Goal: Transaction & Acquisition: Purchase product/service

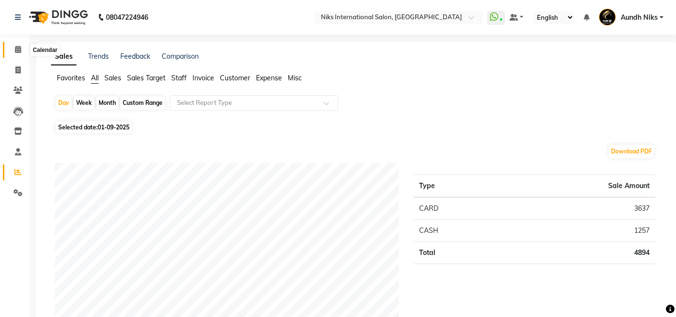
click at [19, 46] on icon at bounding box center [18, 49] width 6 height 7
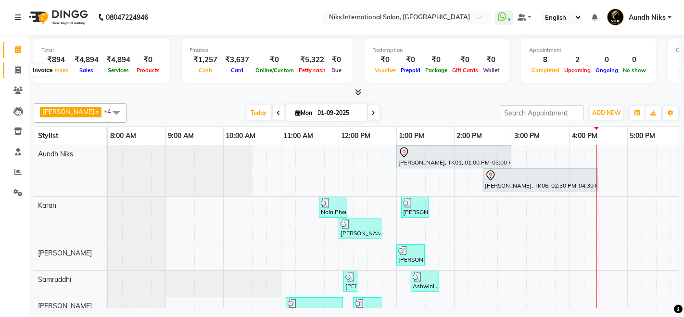
click at [15, 68] on icon at bounding box center [17, 69] width 5 height 7
select select "service"
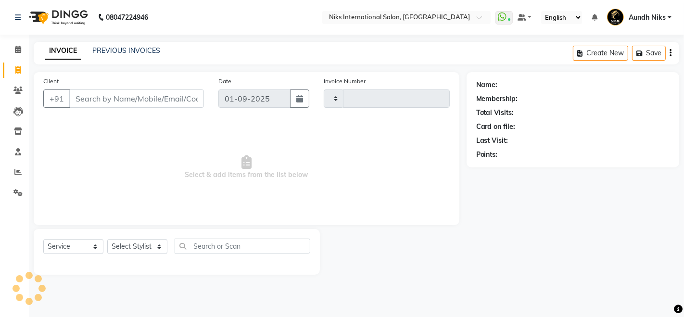
type input "1954"
select select "6"
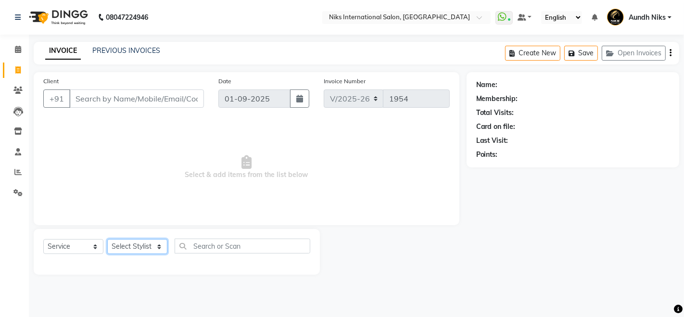
click at [145, 245] on select "Select Stylist" at bounding box center [137, 246] width 60 height 15
select select "87289"
click at [107, 239] on select "Select Stylist [PERSON_NAME] Aundh Niks [PERSON_NAME] Jiya [PERSON_NAME] Mahhi …" at bounding box center [137, 246] width 60 height 15
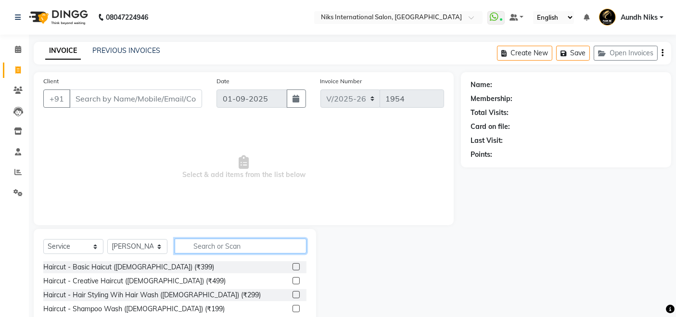
click at [209, 244] on input "text" at bounding box center [241, 246] width 132 height 15
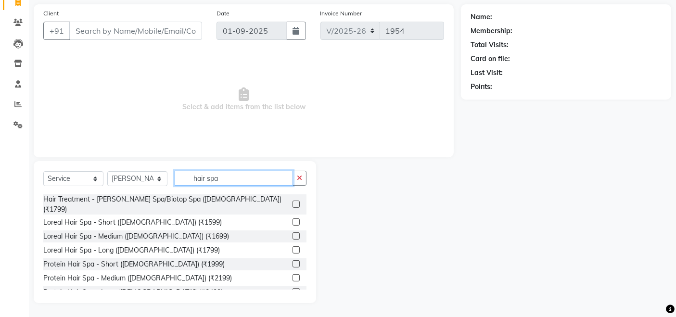
scroll to position [29, 0]
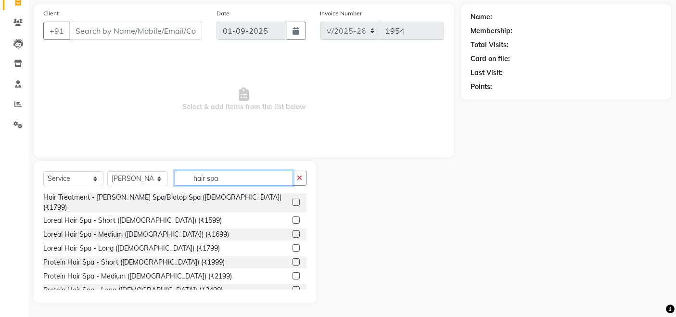
type input "hair spa"
click at [293, 272] on label at bounding box center [296, 275] width 7 height 7
click at [293, 273] on input "checkbox" at bounding box center [296, 276] width 6 height 6
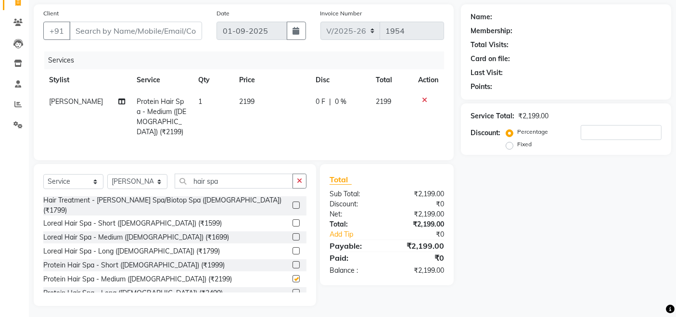
checkbox input "false"
click at [145, 179] on select "Select Stylist [PERSON_NAME] Aundh Niks [PERSON_NAME] Jiya [PERSON_NAME] Mahhi …" at bounding box center [137, 181] width 60 height 15
select select "20840"
click at [107, 174] on select "Select Stylist [PERSON_NAME] Aundh Niks [PERSON_NAME] Jiya [PERSON_NAME] Mahhi …" at bounding box center [137, 181] width 60 height 15
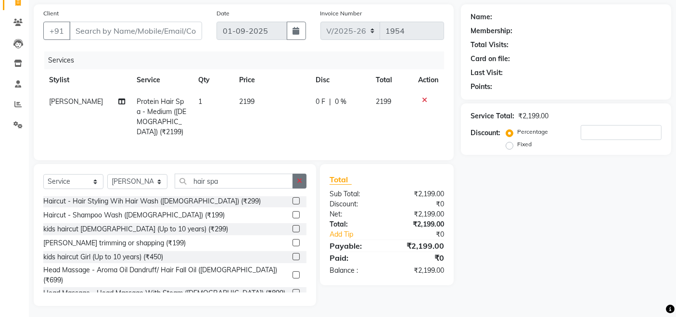
click at [305, 179] on button "button" at bounding box center [300, 181] width 14 height 15
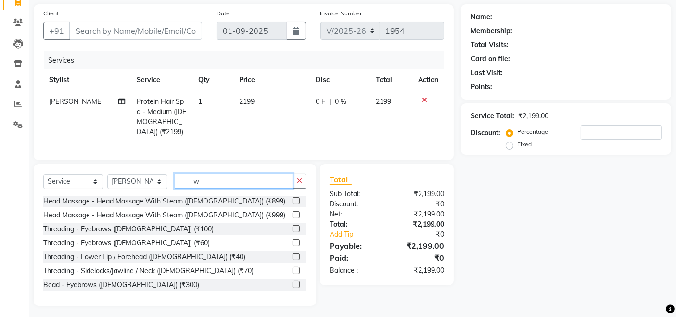
scroll to position [1, 0]
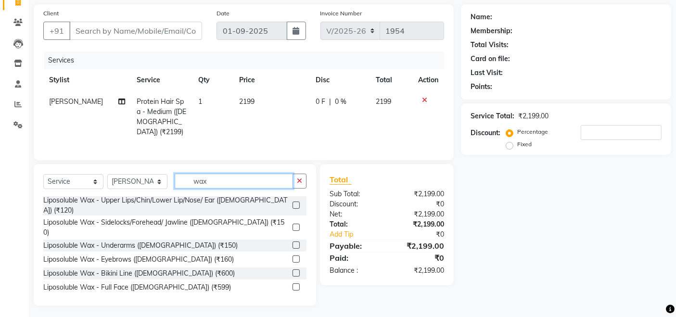
type input "wax"
click at [293, 202] on label at bounding box center [296, 205] width 7 height 7
click at [293, 203] on input "checkbox" at bounding box center [296, 206] width 6 height 6
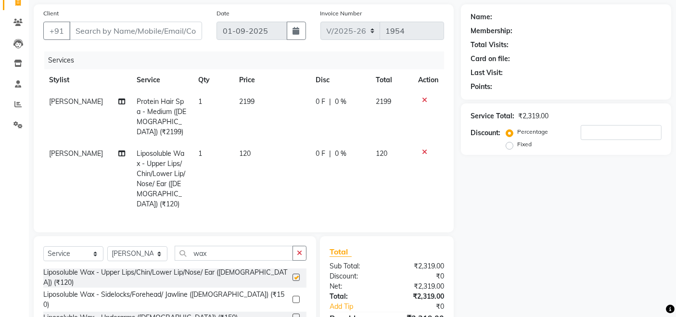
checkbox input "false"
click at [147, 25] on input "Client" at bounding box center [135, 31] width 133 height 18
type input "9"
type input "0"
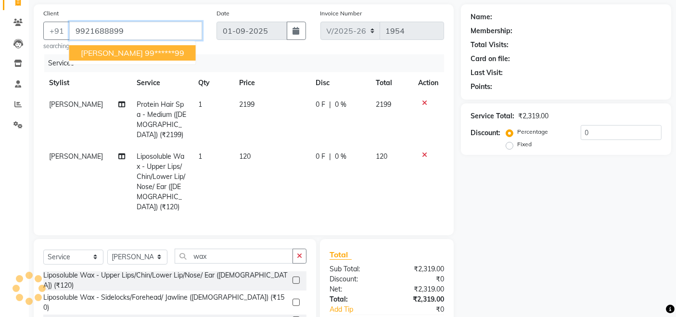
type input "9921688899"
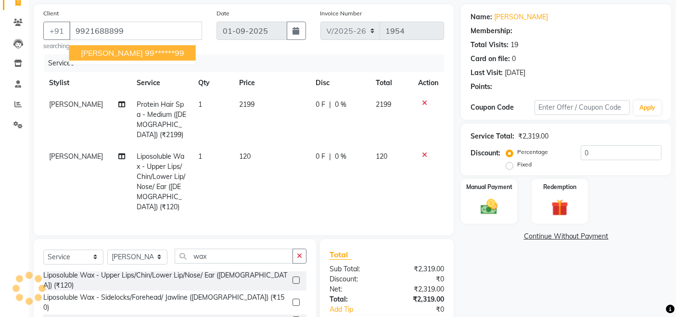
select select "1: Object"
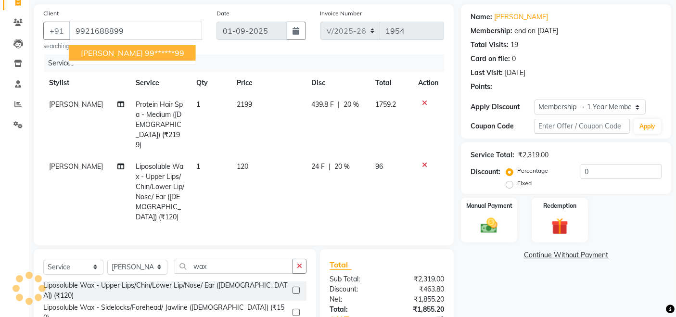
type input "20"
click at [145, 52] on ngb-highlight "99******99" at bounding box center [164, 53] width 39 height 10
type input "99******99"
type input "0"
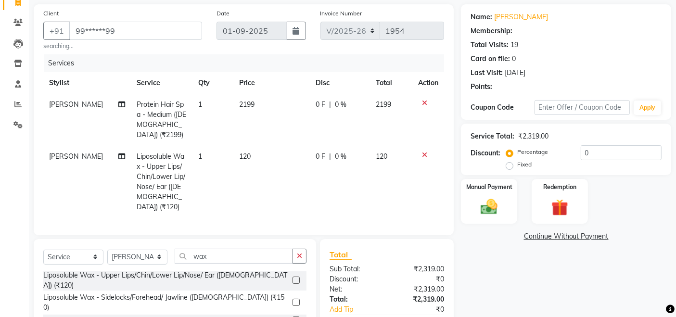
select select "1: Object"
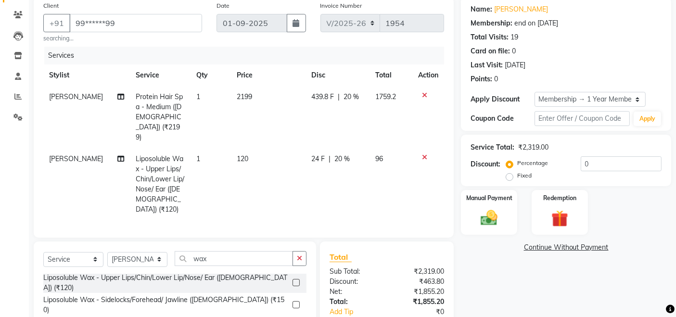
type input "20"
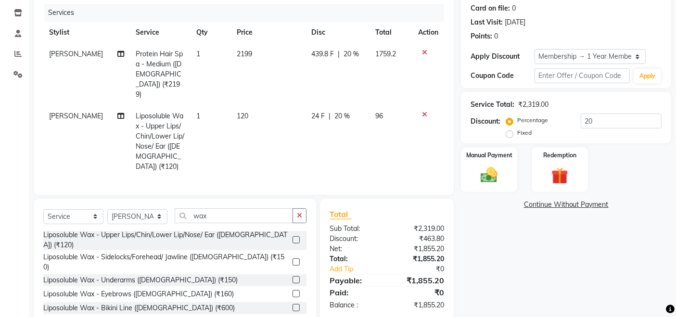
scroll to position [134, 0]
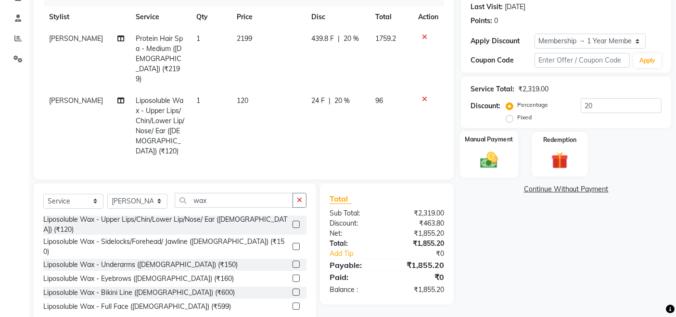
click at [469, 160] on div "Manual Payment" at bounding box center [489, 154] width 58 height 47
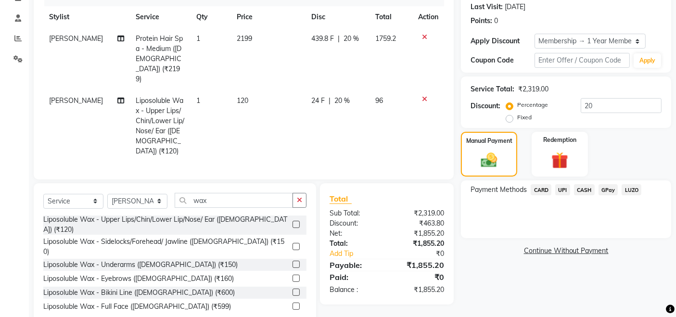
click at [581, 189] on span "CASH" at bounding box center [584, 189] width 21 height 11
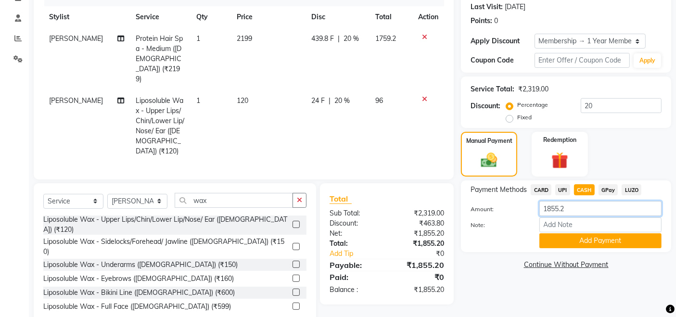
click at [586, 209] on input "1855.2" at bounding box center [600, 208] width 122 height 15
type input "1800"
click at [586, 243] on button "Add Payment" at bounding box center [600, 240] width 122 height 15
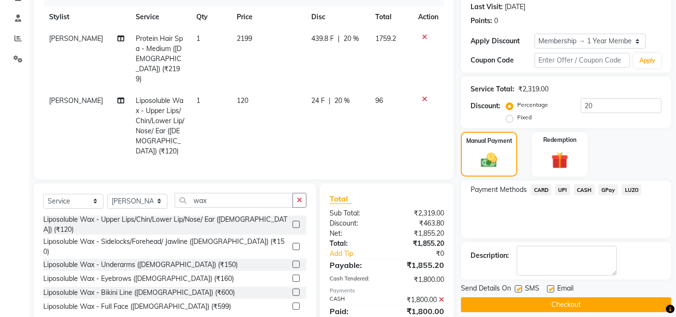
click at [540, 187] on span "CARD" at bounding box center [541, 189] width 21 height 11
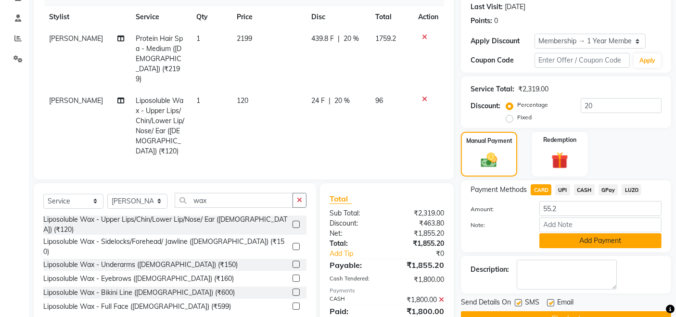
click at [570, 244] on button "Add Payment" at bounding box center [600, 240] width 122 height 15
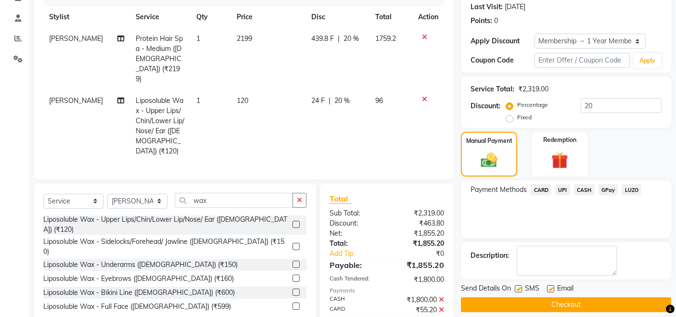
scroll to position [205, 0]
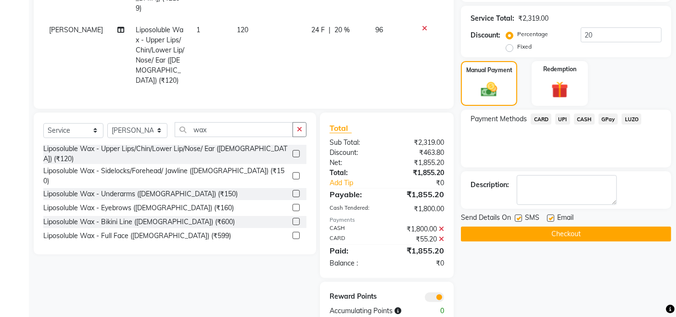
click at [569, 229] on button "Checkout" at bounding box center [566, 234] width 210 height 15
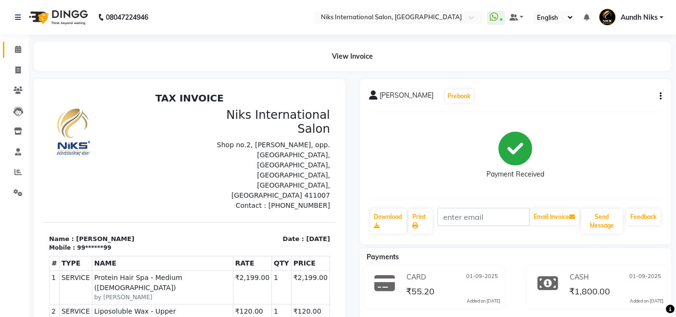
click at [18, 42] on link "Calendar" at bounding box center [14, 50] width 23 height 16
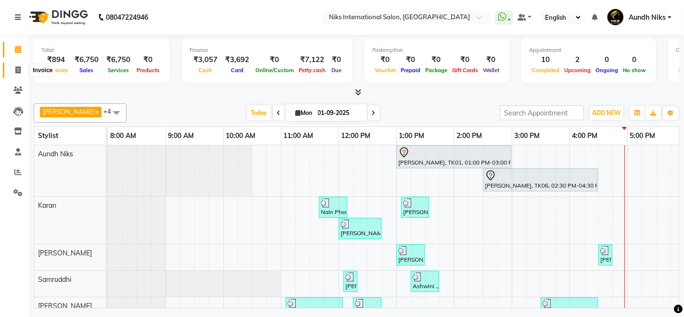
click at [20, 70] on icon at bounding box center [17, 69] width 5 height 7
select select "service"
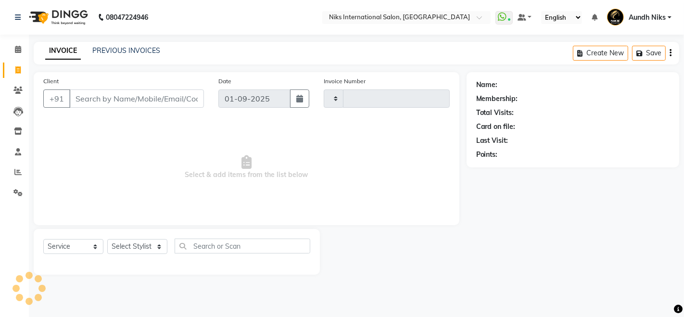
type input "1955"
select select "6"
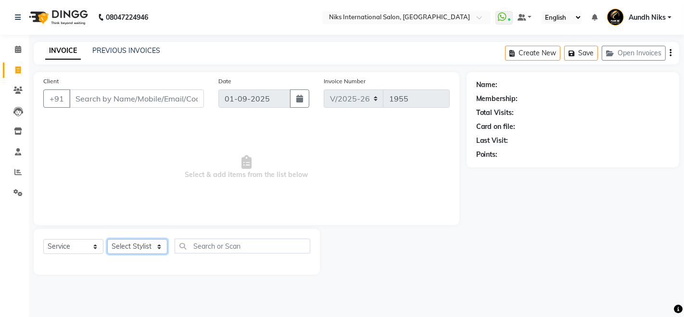
click at [158, 248] on select "Select Stylist [PERSON_NAME] Aundh Niks [PERSON_NAME] Jiya [PERSON_NAME] Mahhi …" at bounding box center [137, 246] width 60 height 15
select select "17526"
click at [107, 239] on select "Select Stylist [PERSON_NAME] Aundh Niks [PERSON_NAME] Jiya [PERSON_NAME] Mahhi …" at bounding box center [137, 246] width 60 height 15
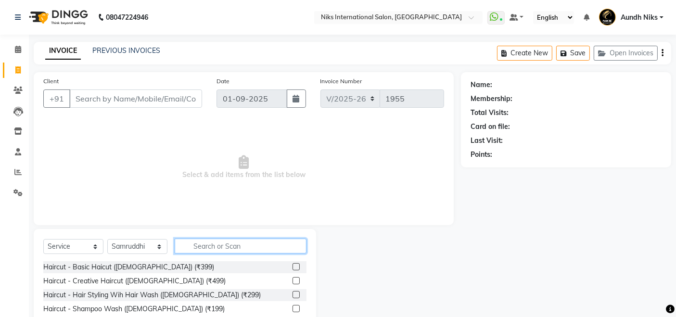
click at [257, 247] on input "text" at bounding box center [241, 246] width 132 height 15
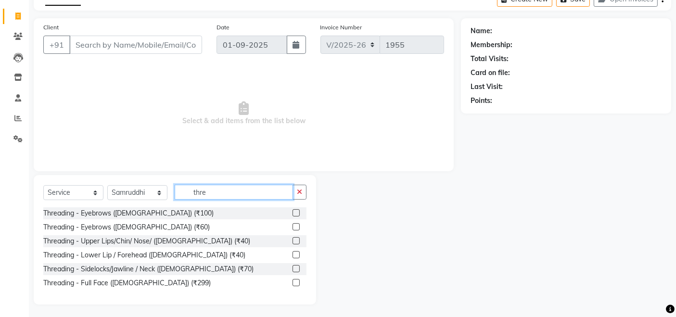
scroll to position [55, 0]
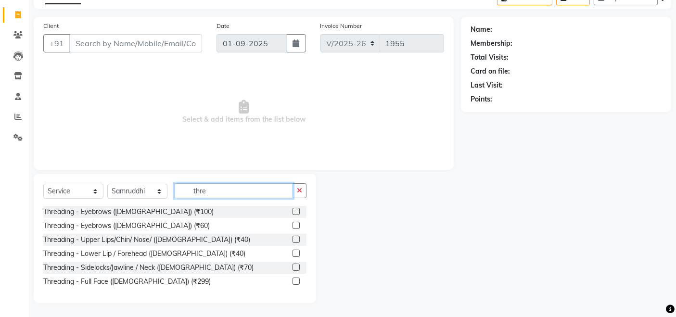
type input "thre"
click at [295, 226] on label at bounding box center [296, 225] width 7 height 7
click at [295, 226] on input "checkbox" at bounding box center [296, 226] width 6 height 6
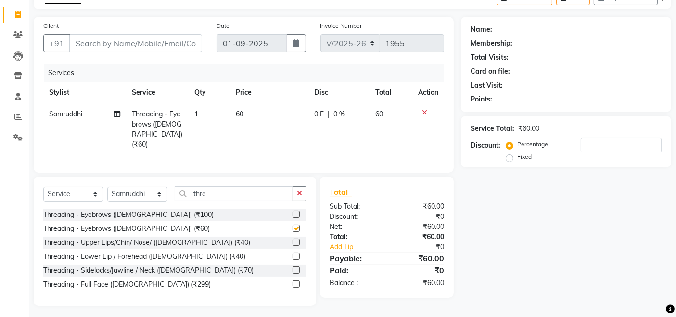
checkbox input "false"
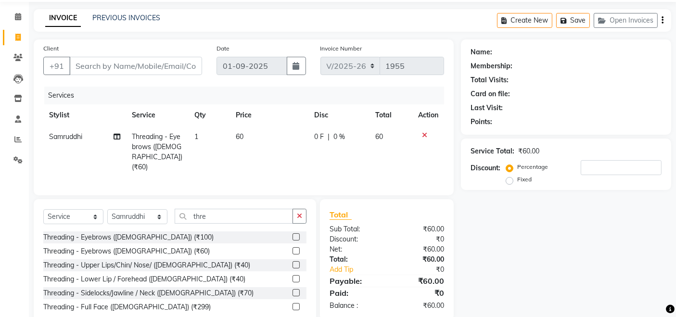
scroll to position [56, 0]
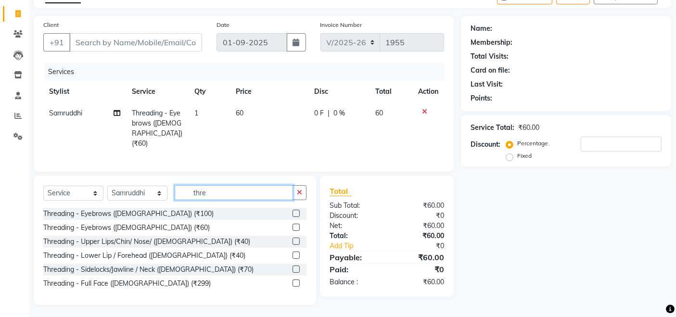
click at [240, 185] on input "thre" at bounding box center [234, 192] width 118 height 15
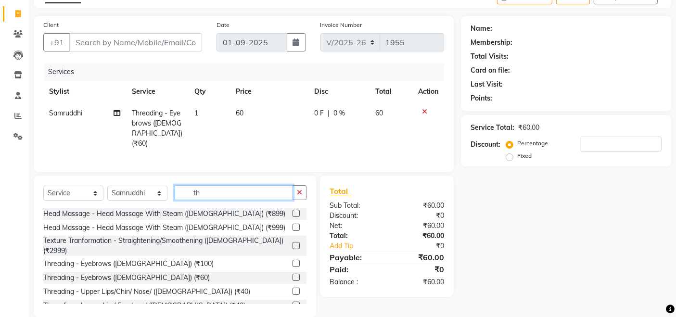
type input "t"
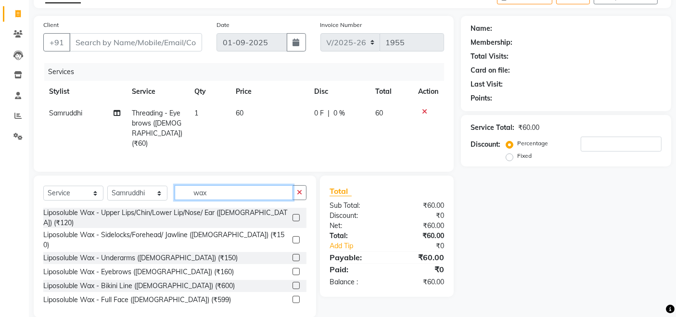
type input "wax"
click at [293, 214] on label at bounding box center [296, 217] width 7 height 7
click at [293, 215] on input "checkbox" at bounding box center [296, 218] width 6 height 6
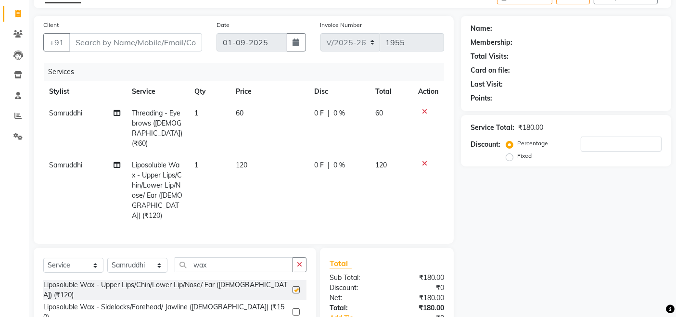
checkbox input "false"
click at [422, 160] on icon at bounding box center [424, 163] width 5 height 7
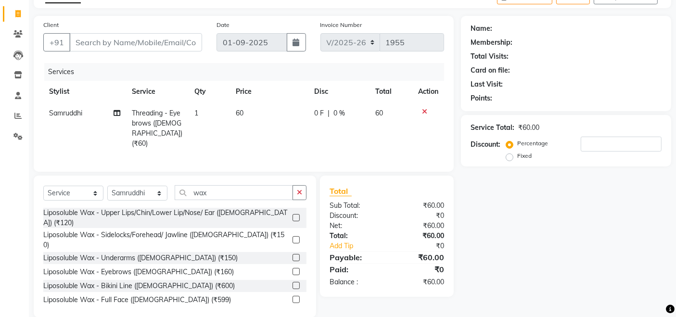
click at [423, 109] on icon at bounding box center [424, 111] width 5 height 7
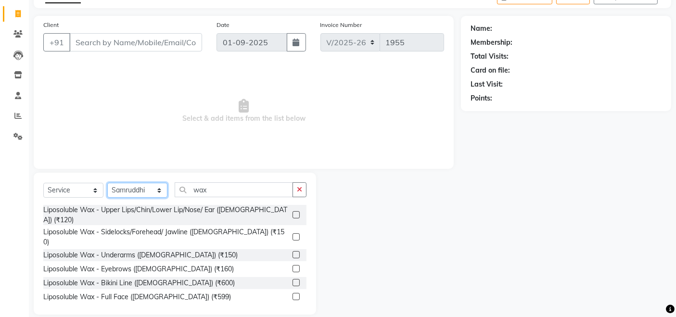
click at [164, 190] on select "Select Stylist [PERSON_NAME] Aundh Niks [PERSON_NAME] Jiya [PERSON_NAME] Mahhi …" at bounding box center [137, 190] width 60 height 15
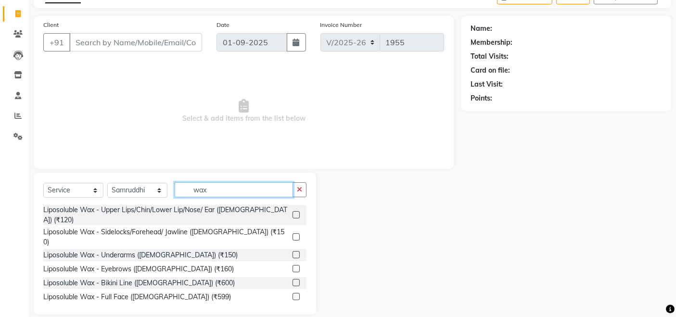
click at [239, 190] on input "wax" at bounding box center [234, 189] width 118 height 15
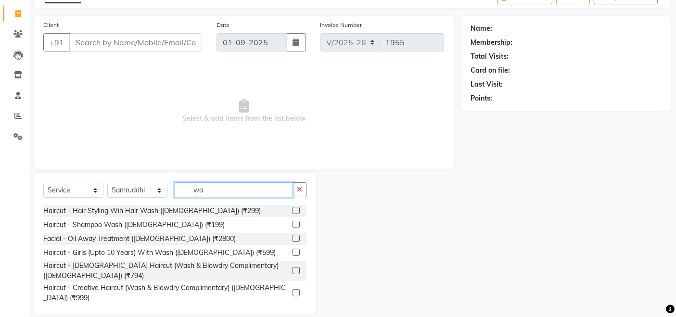
type input "w"
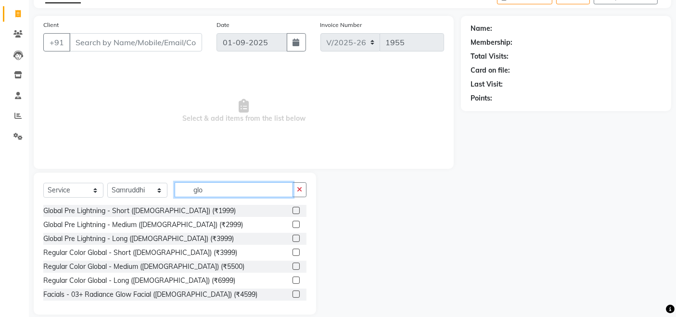
scroll to position [1, 0]
type input "glo"
click at [293, 250] on label at bounding box center [296, 251] width 7 height 7
click at [293, 250] on input "checkbox" at bounding box center [296, 252] width 6 height 6
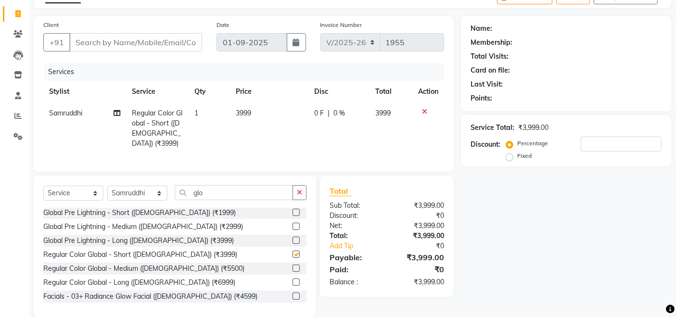
checkbox input "false"
click at [264, 110] on td "3999" at bounding box center [269, 128] width 78 height 52
select select "17526"
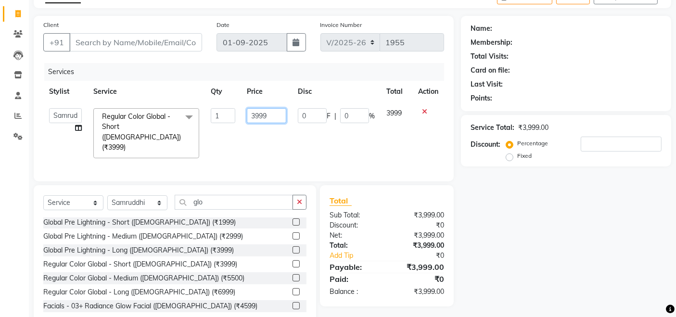
click at [276, 113] on input "3999" at bounding box center [266, 115] width 39 height 15
type input "3"
type input "7999"
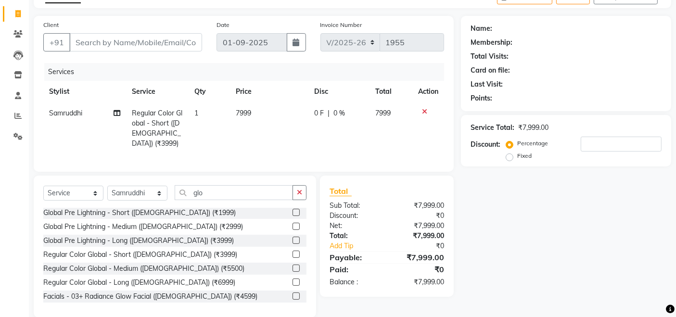
click at [318, 149] on div "Services Stylist Service Qty Price Disc Total Action Samruddhi Regular Color Gl…" at bounding box center [243, 112] width 401 height 99
click at [612, 141] on input "number" at bounding box center [621, 144] width 81 height 15
type input "2"
type input "20"
click at [424, 109] on icon at bounding box center [424, 111] width 5 height 7
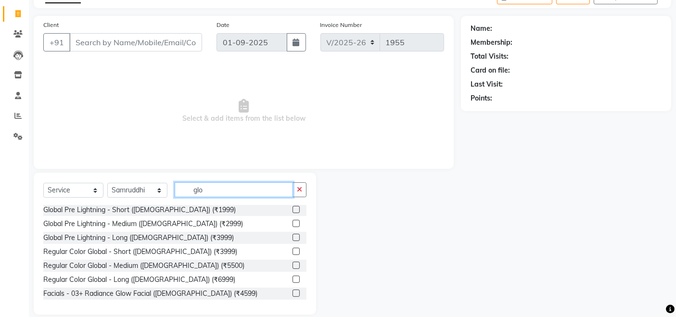
click at [225, 193] on input "glo" at bounding box center [234, 189] width 118 height 15
type input "g"
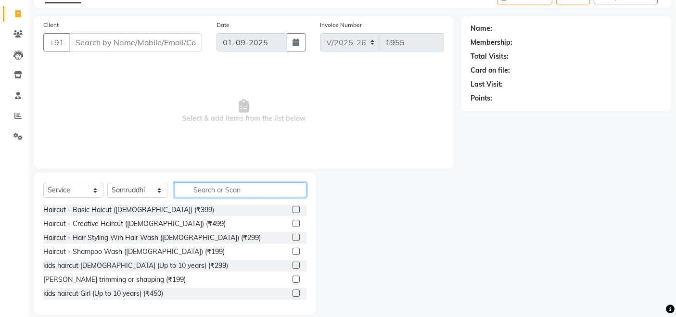
scroll to position [29, 0]
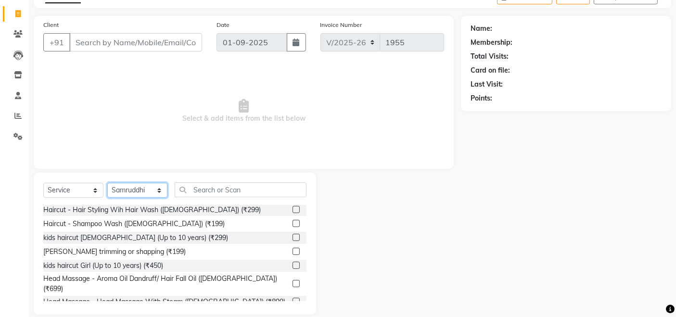
click at [160, 192] on select "Select Stylist [PERSON_NAME] Aundh Niks [PERSON_NAME] Jiya [PERSON_NAME] Mahhi …" at bounding box center [137, 190] width 60 height 15
click at [213, 180] on div "Select Service Product Membership Package Voucher Prepaid Gift Card Select Styl…" at bounding box center [175, 244] width 282 height 142
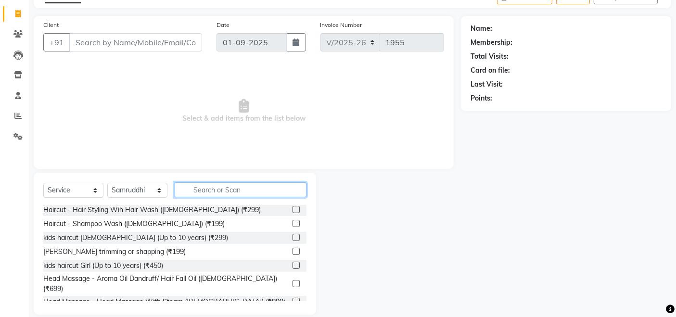
click at [224, 188] on input "text" at bounding box center [241, 189] width 132 height 15
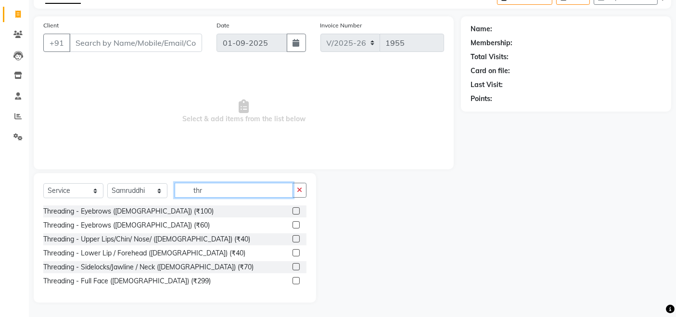
scroll to position [55, 0]
type input "thre"
click at [297, 224] on label at bounding box center [296, 225] width 7 height 7
click at [297, 224] on input "checkbox" at bounding box center [296, 226] width 6 height 6
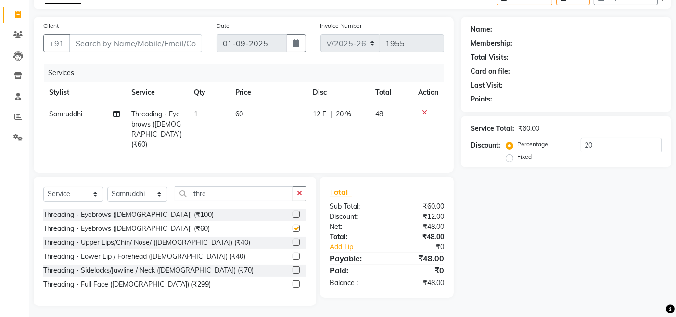
checkbox input "false"
click at [267, 192] on input "thre" at bounding box center [234, 193] width 118 height 15
type input "t"
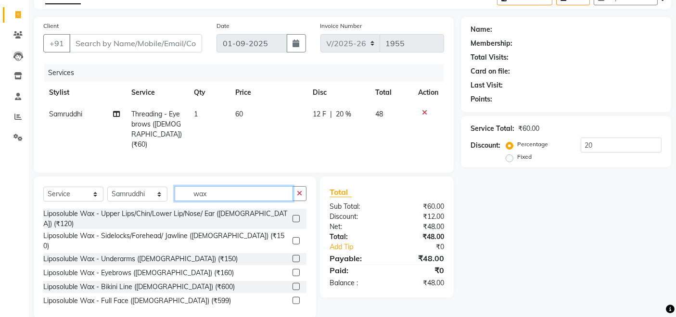
type input "wax"
click at [293, 215] on label at bounding box center [296, 218] width 7 height 7
click at [293, 216] on input "checkbox" at bounding box center [296, 219] width 6 height 6
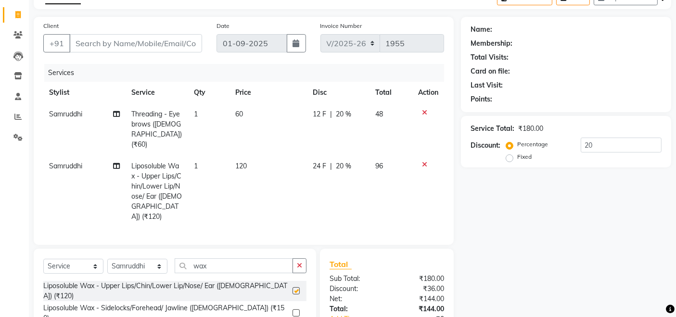
checkbox input "false"
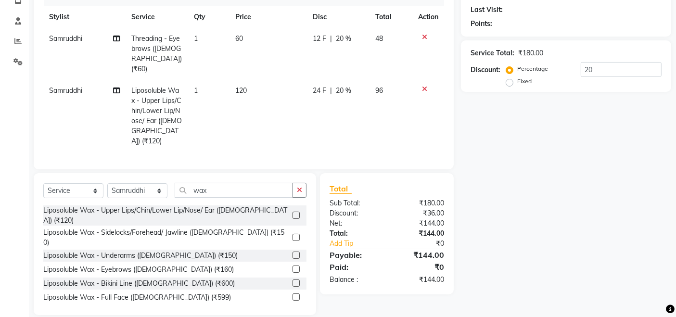
scroll to position [0, 0]
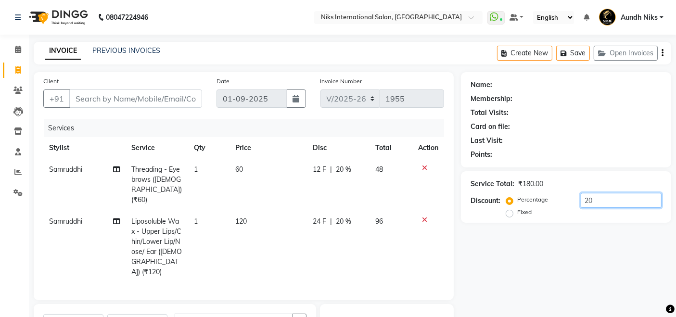
click at [587, 198] on input "20" at bounding box center [621, 200] width 81 height 15
type input "0"
click at [199, 211] on td "1" at bounding box center [209, 247] width 41 height 72
select select "17526"
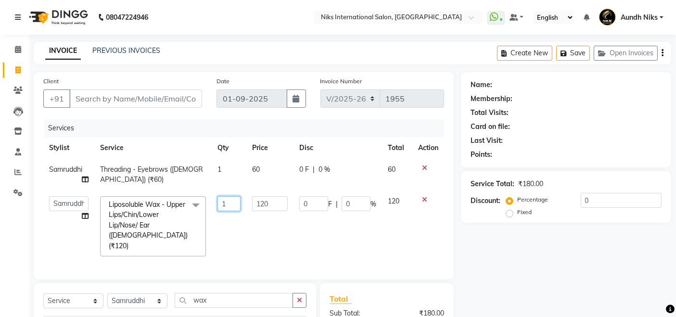
click at [230, 200] on input "1" at bounding box center [229, 203] width 24 height 15
type input "2"
click at [561, 293] on div "Name: Membership: Total Visits: Card on file: Last Visit: Points: Service Total…" at bounding box center [569, 248] width 217 height 353
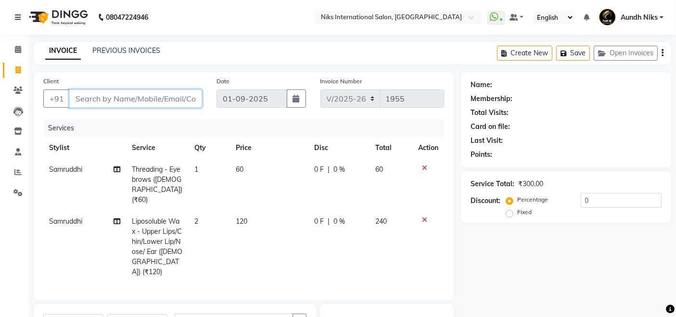
click at [156, 95] on input "Client" at bounding box center [135, 99] width 133 height 18
type input "l"
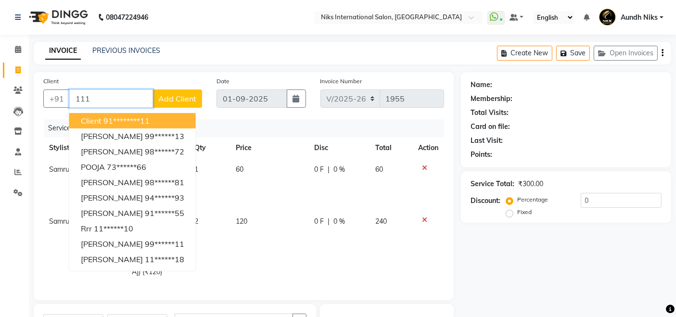
click at [159, 117] on button "Client 91********11" at bounding box center [132, 120] width 127 height 15
type input "********11"
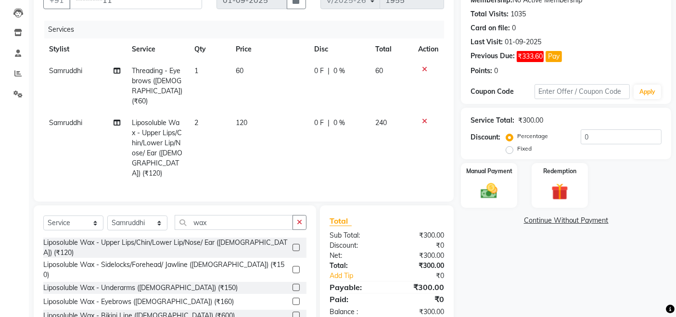
scroll to position [131, 0]
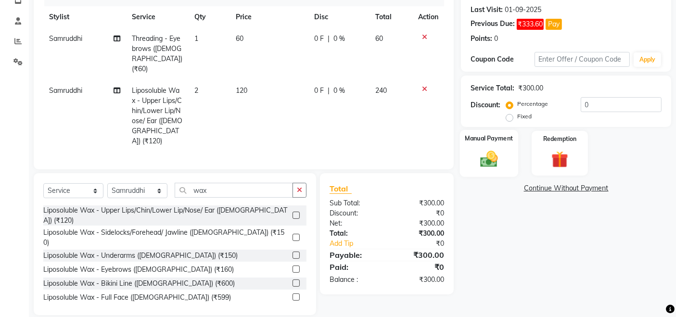
click at [493, 165] on img at bounding box center [489, 159] width 29 height 20
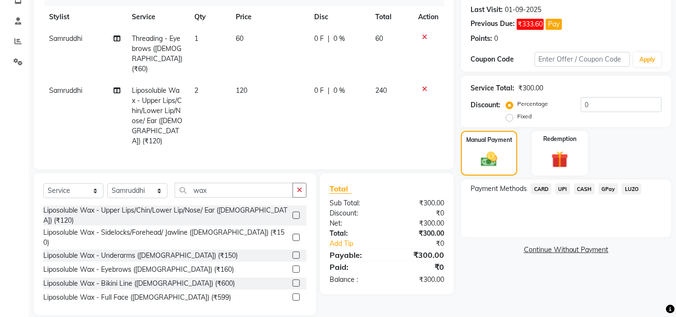
click at [542, 187] on span "CARD" at bounding box center [541, 188] width 21 height 11
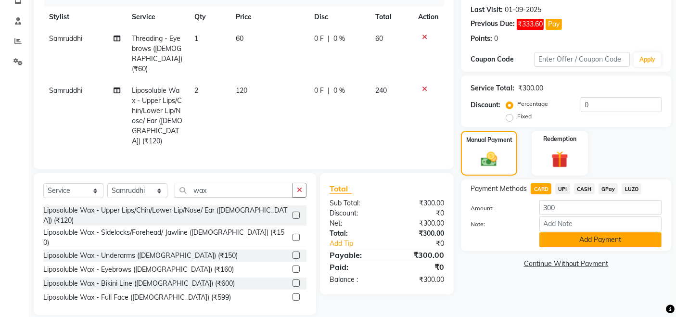
click at [578, 240] on button "Add Payment" at bounding box center [600, 239] width 122 height 15
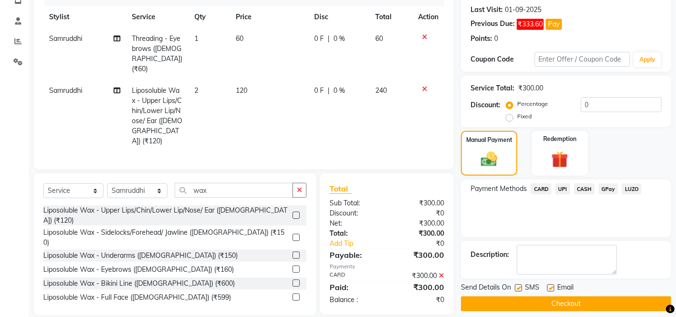
scroll to position [139, 0]
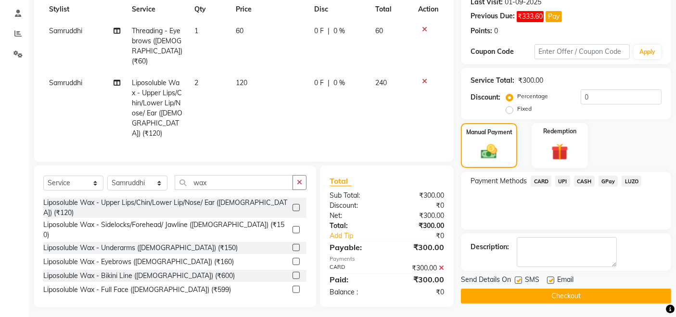
click at [576, 294] on button "Checkout" at bounding box center [566, 296] width 210 height 15
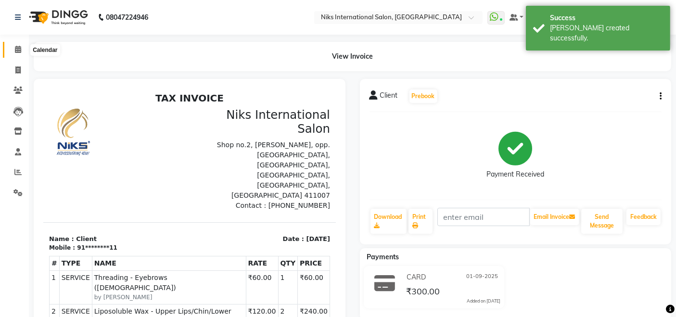
click at [17, 46] on icon at bounding box center [18, 49] width 6 height 7
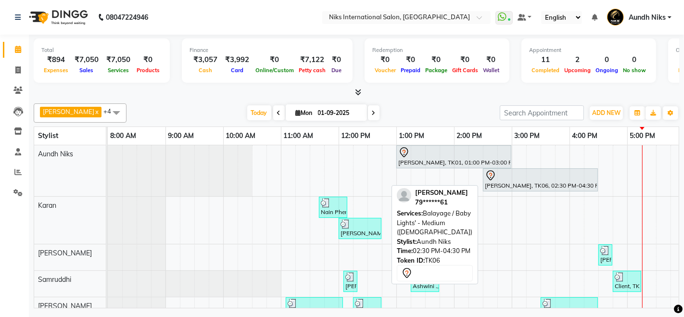
click at [499, 182] on div "[PERSON_NAME], TK06, 02:30 PM-04:30 PM, Balayage / Baby Lights' - Medium ([DEMO…" at bounding box center [540, 180] width 113 height 20
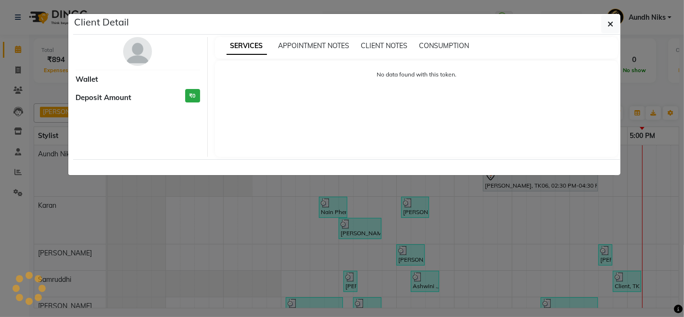
select select "7"
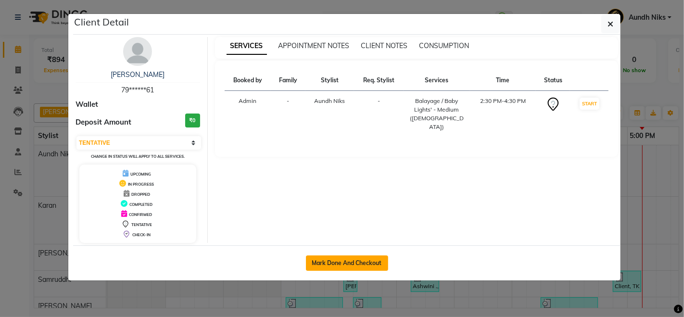
click at [336, 259] on button "Mark Done And Checkout" at bounding box center [347, 263] width 82 height 15
select select "service"
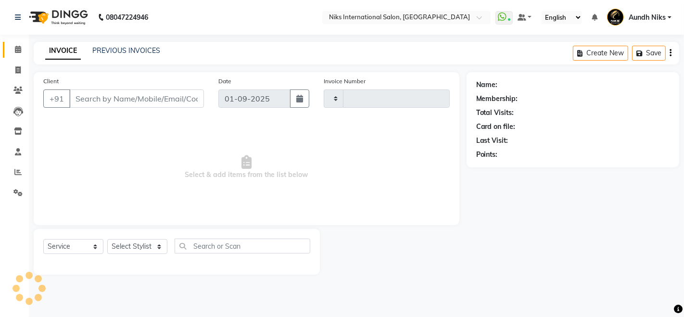
type input "1956"
select select "6"
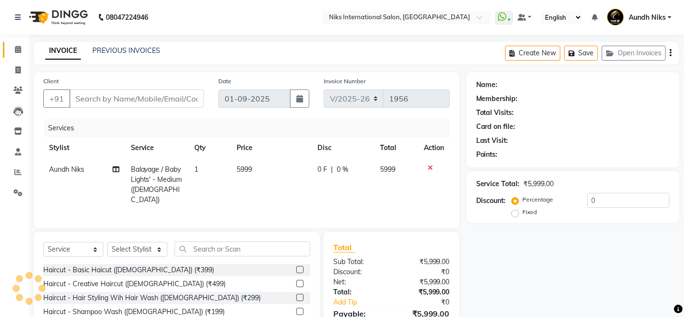
type input "79******61"
select select "803"
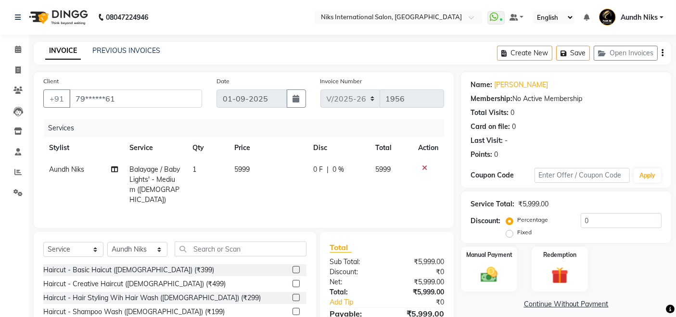
click at [82, 167] on span "Aundh Niks" at bounding box center [66, 169] width 35 height 9
select select "803"
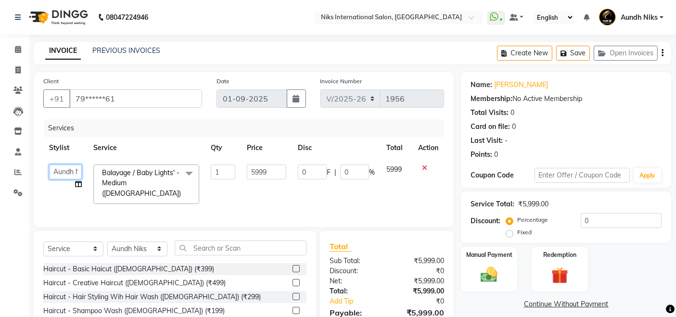
click at [71, 170] on select "[PERSON_NAME] Niks [PERSON_NAME] Jiya [PERSON_NAME] Mahhi [PERSON_NAME] [PERSON…" at bounding box center [65, 172] width 33 height 15
select select "22944"
click at [278, 170] on input "5999" at bounding box center [266, 172] width 39 height 15
type input "5500"
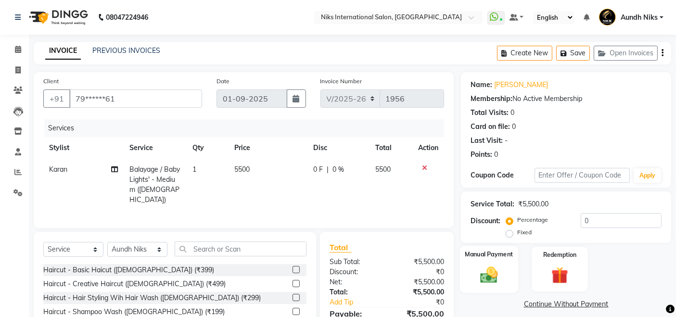
click at [472, 272] on div "Manual Payment" at bounding box center [489, 269] width 58 height 47
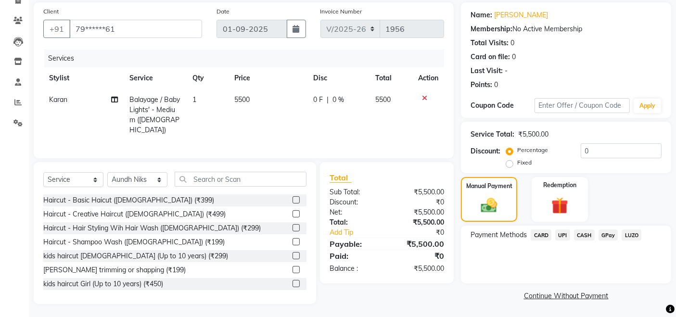
scroll to position [70, 0]
click at [543, 231] on span "CARD" at bounding box center [541, 235] width 21 height 11
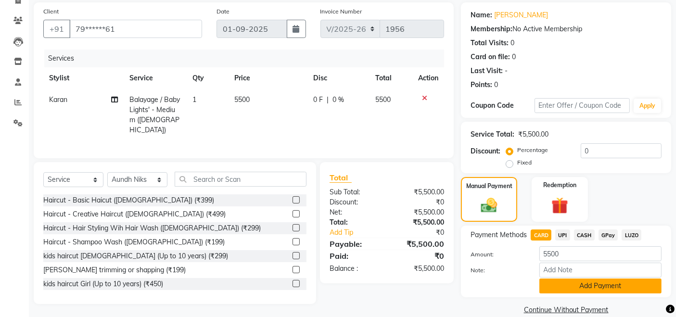
click at [578, 286] on button "Add Payment" at bounding box center [600, 286] width 122 height 15
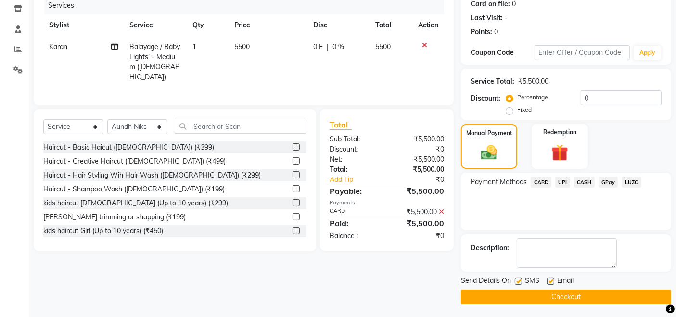
scroll to position [124, 0]
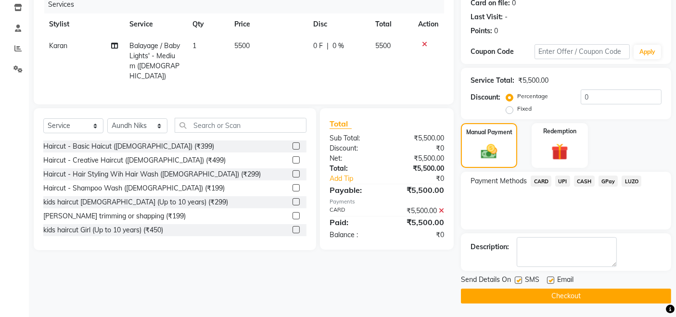
click at [575, 296] on button "Checkout" at bounding box center [566, 296] width 210 height 15
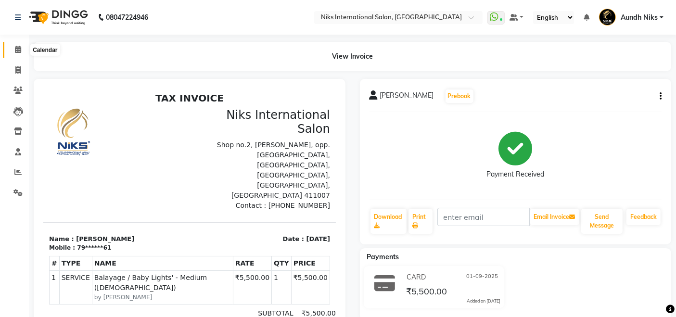
click at [16, 45] on span at bounding box center [18, 49] width 17 height 11
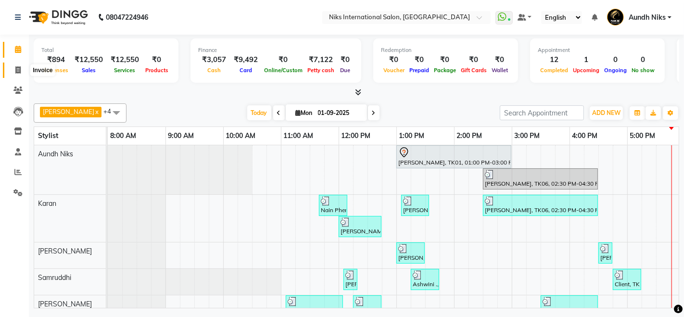
click at [19, 68] on icon at bounding box center [17, 69] width 5 height 7
select select "service"
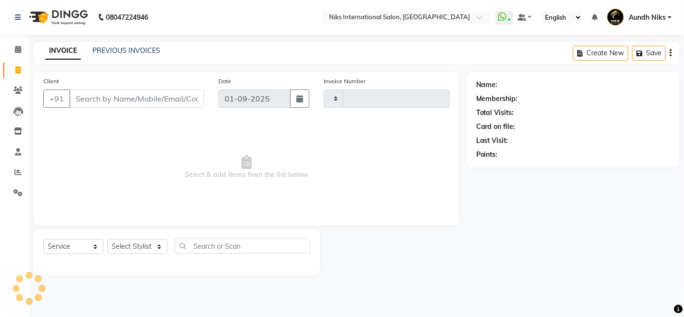
type input "1957"
select select "6"
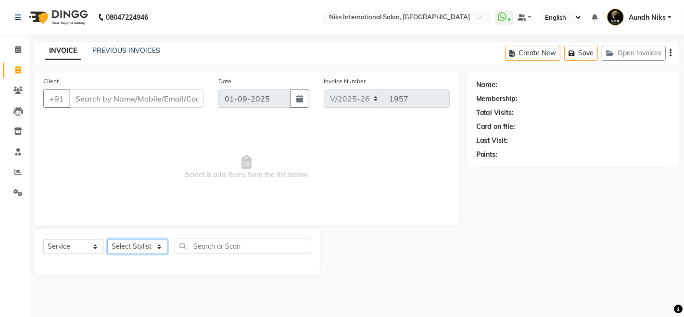
click at [161, 243] on select "Select Stylist [PERSON_NAME] Aundh Niks [PERSON_NAME] Jiya [PERSON_NAME] Mahhi …" at bounding box center [137, 246] width 60 height 15
select select "87289"
click at [107, 239] on select "Select Stylist [PERSON_NAME] Aundh Niks [PERSON_NAME] Jiya [PERSON_NAME] Mahhi …" at bounding box center [137, 246] width 60 height 15
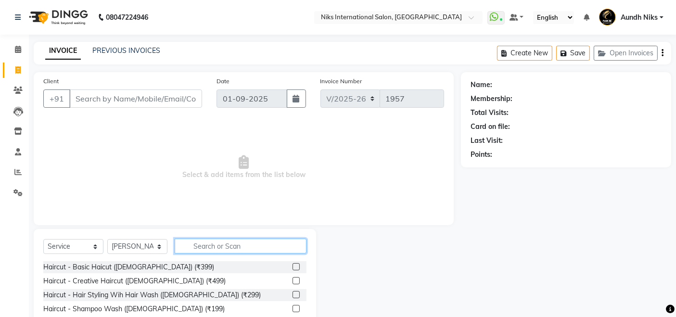
click at [237, 248] on input "text" at bounding box center [241, 246] width 132 height 15
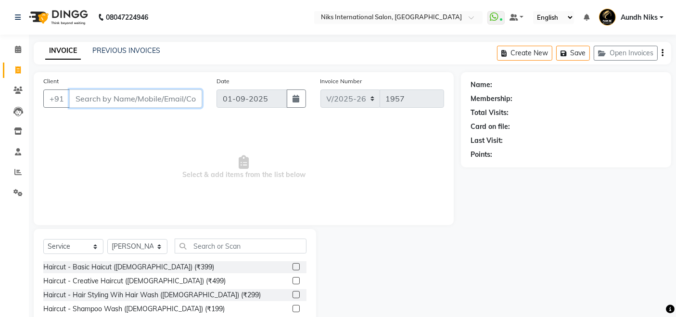
click at [110, 90] on input "Client" at bounding box center [135, 99] width 133 height 18
click at [293, 265] on label at bounding box center [296, 266] width 7 height 7
click at [293, 265] on input "checkbox" at bounding box center [296, 267] width 6 height 6
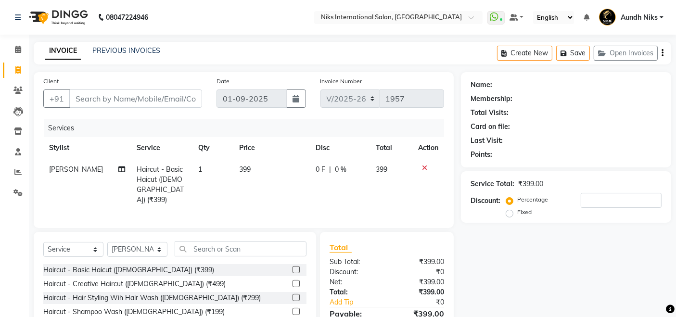
click at [293, 269] on label at bounding box center [296, 269] width 7 height 7
click at [293, 269] on input "checkbox" at bounding box center [296, 270] width 6 height 6
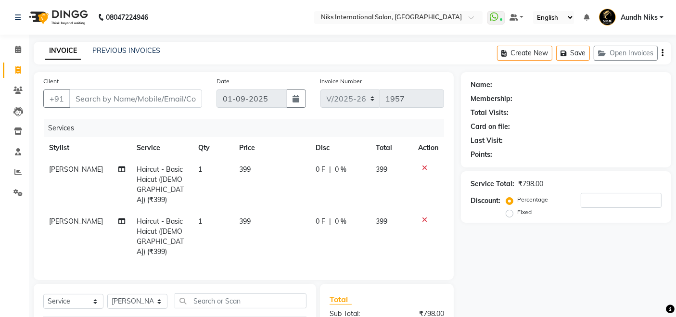
checkbox input "false"
click at [187, 101] on input "Client" at bounding box center [135, 99] width 133 height 18
type input "1"
type input "0"
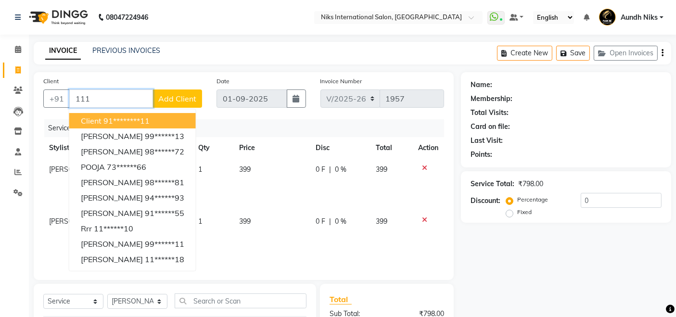
type input "111"
click at [187, 101] on span "Add Client" at bounding box center [177, 99] width 38 height 10
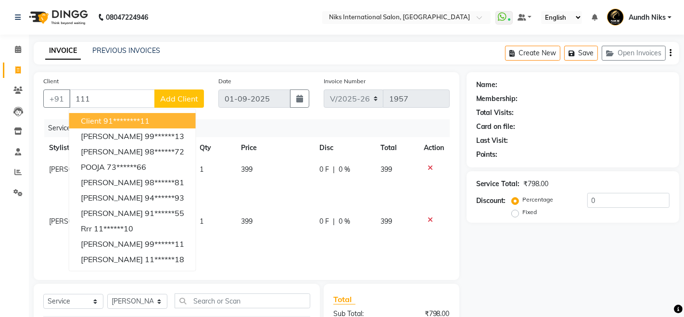
select select "22"
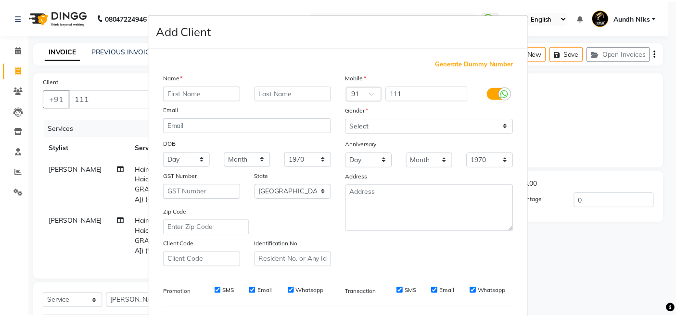
scroll to position [126, 0]
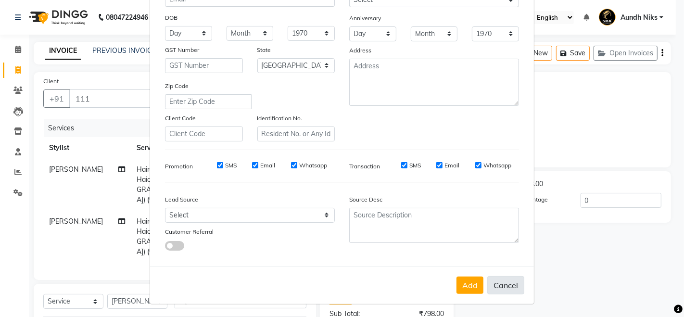
click at [509, 280] on button "Cancel" at bounding box center [505, 285] width 37 height 18
select select
select select "null"
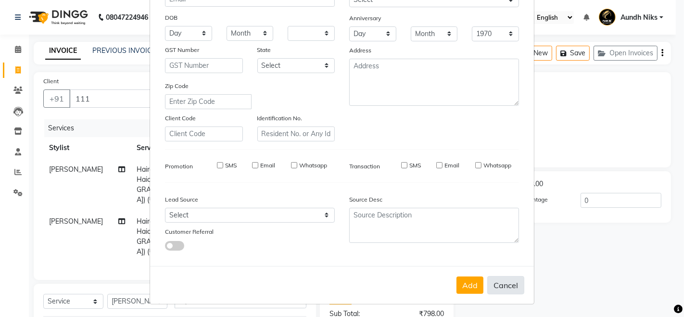
select select
checkbox input "false"
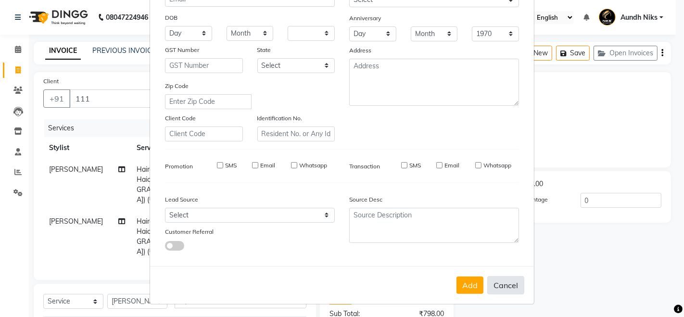
checkbox input "false"
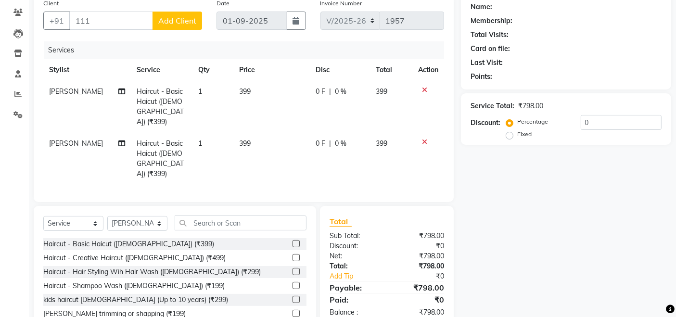
scroll to position [111, 0]
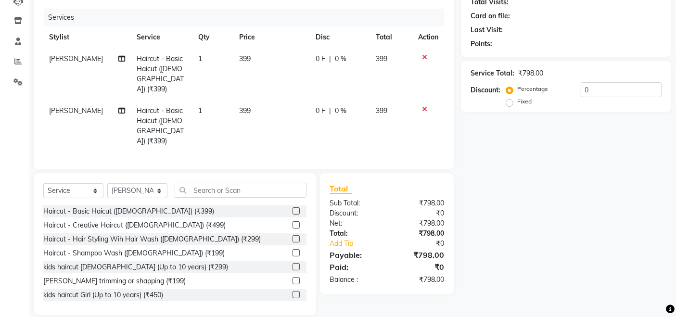
click at [253, 57] on td "399" at bounding box center [271, 74] width 77 height 52
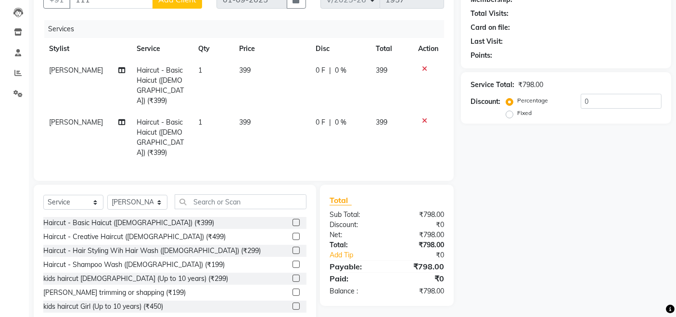
select select "87289"
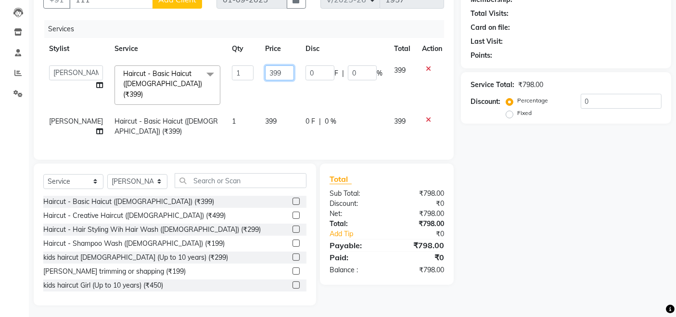
click at [274, 71] on input "399" at bounding box center [279, 72] width 29 height 15
type input "3"
type input "400"
click at [270, 92] on td "400" at bounding box center [279, 85] width 40 height 51
select select "87289"
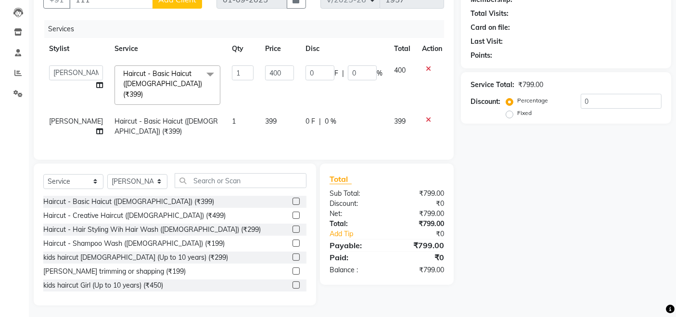
click at [269, 111] on td "399" at bounding box center [279, 127] width 40 height 32
select select "87289"
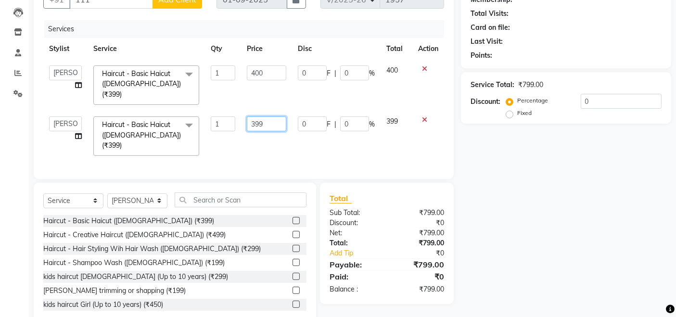
click at [269, 116] on input "399" at bounding box center [266, 123] width 39 height 15
type input "3"
type input "400"
click at [267, 138] on div "Services Stylist Service Qty Price Disc Total Action [PERSON_NAME] Aundh Niks […" at bounding box center [243, 94] width 401 height 149
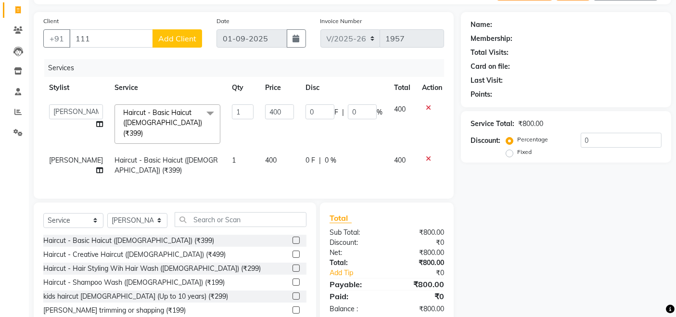
scroll to position [0, 0]
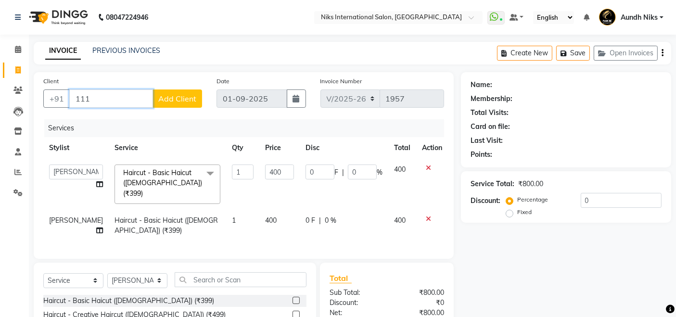
click at [135, 104] on input "111" at bounding box center [111, 99] width 84 height 18
type input "1"
click at [140, 93] on input "1" at bounding box center [135, 99] width 133 height 18
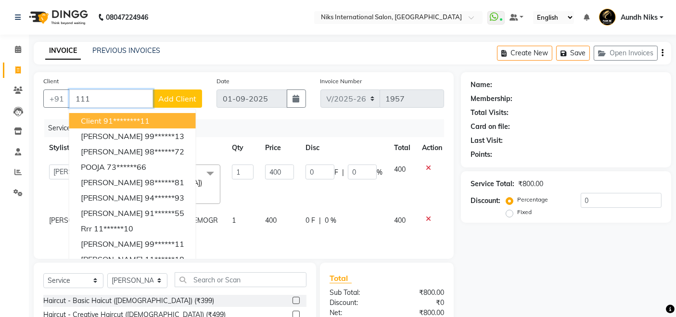
click at [127, 122] on ngb-highlight "91********11" at bounding box center [126, 121] width 46 height 10
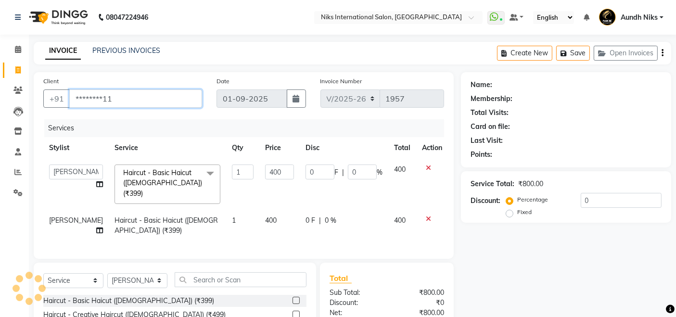
type input "********11"
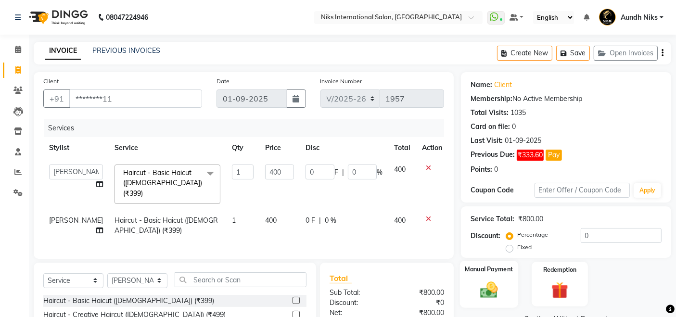
click at [495, 268] on label "Manual Payment" at bounding box center [489, 269] width 48 height 9
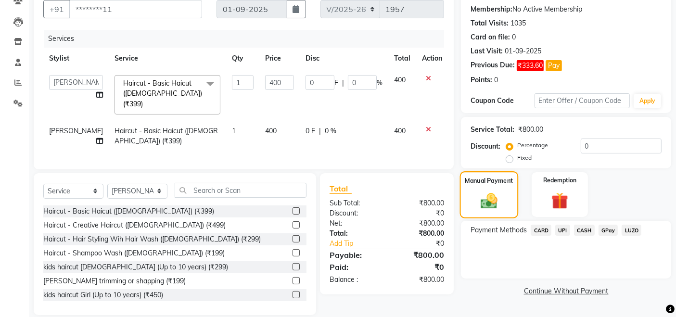
scroll to position [99, 0]
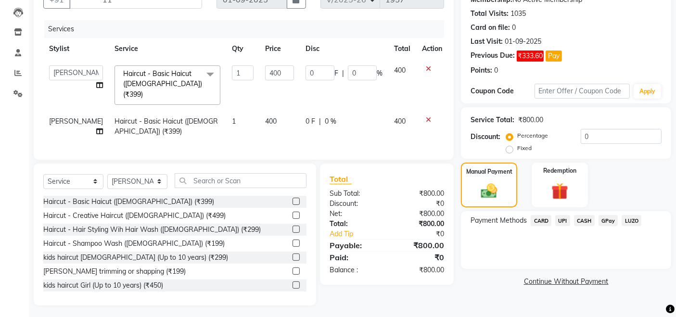
click at [543, 219] on span "CARD" at bounding box center [541, 220] width 21 height 11
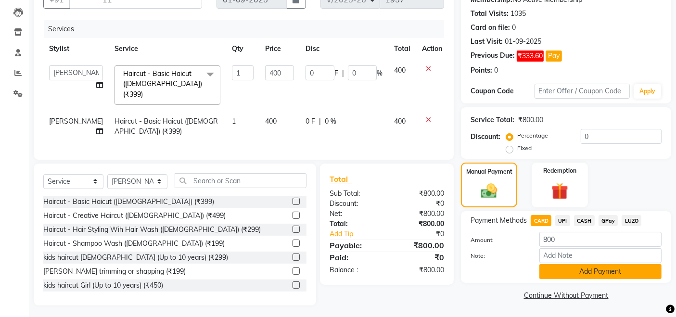
click at [598, 269] on button "Add Payment" at bounding box center [600, 271] width 122 height 15
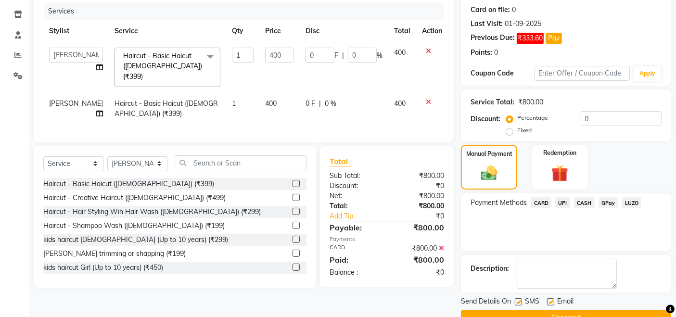
scroll to position [139, 0]
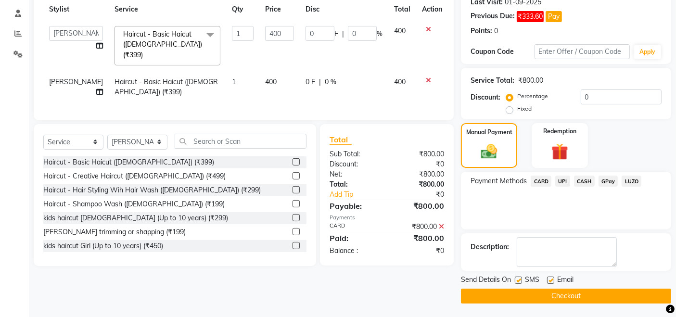
click at [591, 293] on button "Checkout" at bounding box center [566, 296] width 210 height 15
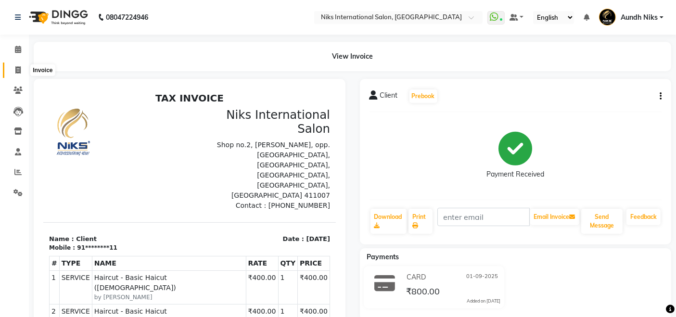
click at [18, 69] on icon at bounding box center [17, 69] width 5 height 7
select select "service"
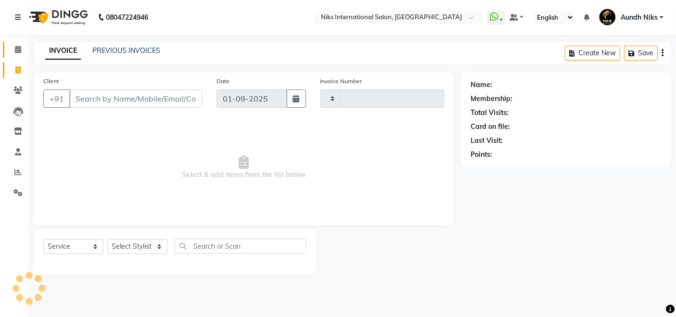
type input "1958"
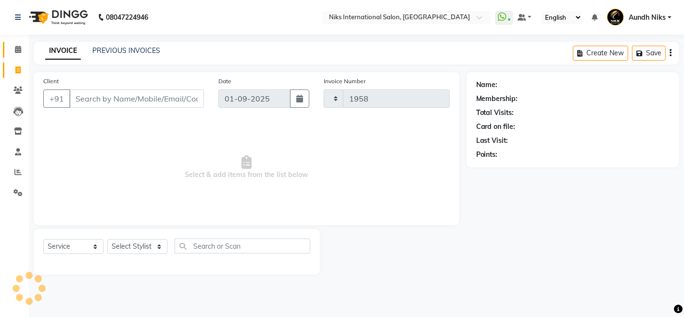
select select "6"
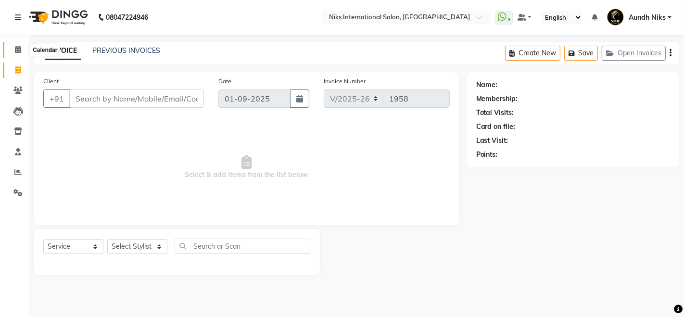
click at [19, 51] on icon at bounding box center [18, 49] width 6 height 7
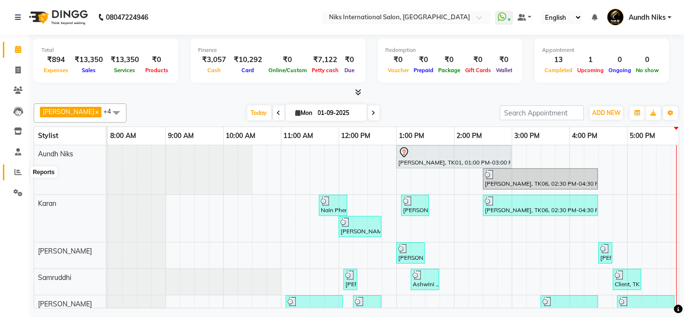
click at [18, 168] on icon at bounding box center [17, 171] width 7 height 7
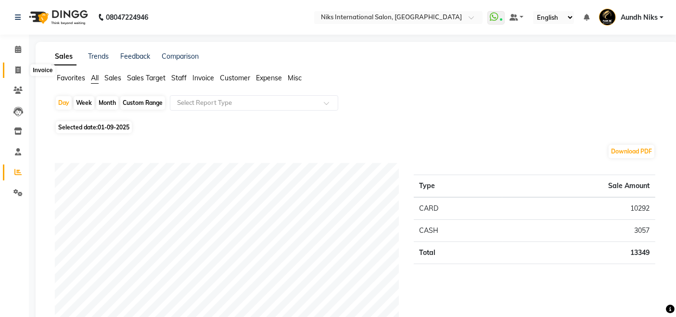
click at [15, 68] on icon at bounding box center [17, 69] width 5 height 7
select select "service"
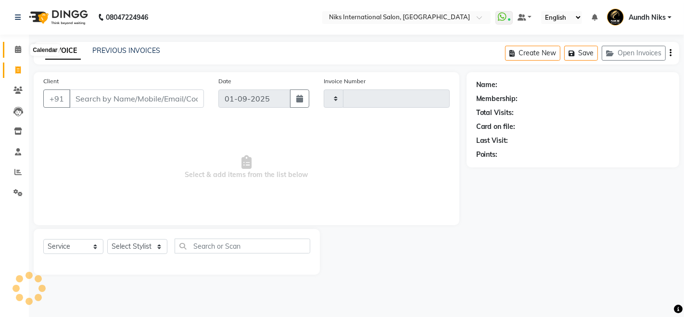
type input "1958"
select select "6"
click at [16, 49] on icon at bounding box center [18, 49] width 6 height 7
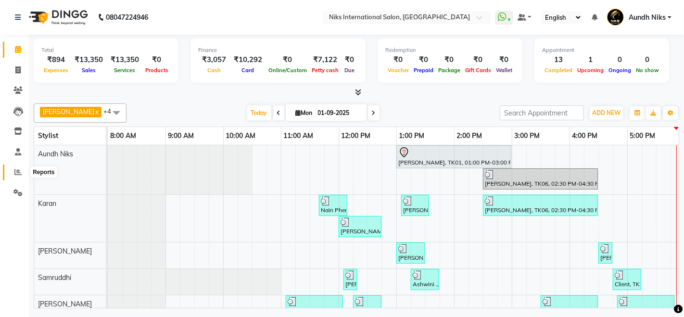
click at [18, 174] on icon at bounding box center [17, 171] width 7 height 7
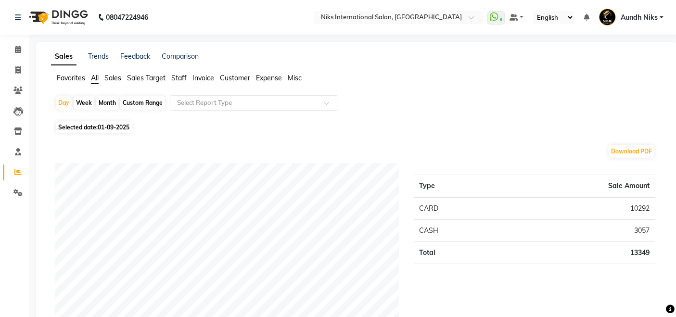
click at [117, 127] on span "01-09-2025" at bounding box center [114, 127] width 32 height 7
select select "9"
select select "2025"
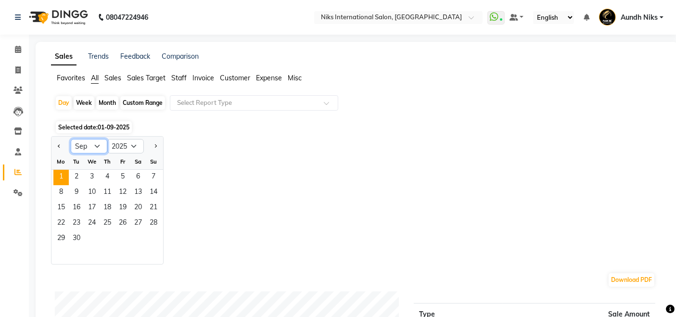
click at [100, 146] on select "Jan Feb Mar Apr May Jun [DATE] Aug Sep Oct Nov Dec" at bounding box center [89, 146] width 37 height 14
select select "8"
click at [71, 139] on select "Jan Feb Mar Apr May Jun [DATE] Aug Sep Oct Nov Dec" at bounding box center [89, 146] width 37 height 14
click at [153, 239] on span "31" at bounding box center [153, 238] width 15 height 15
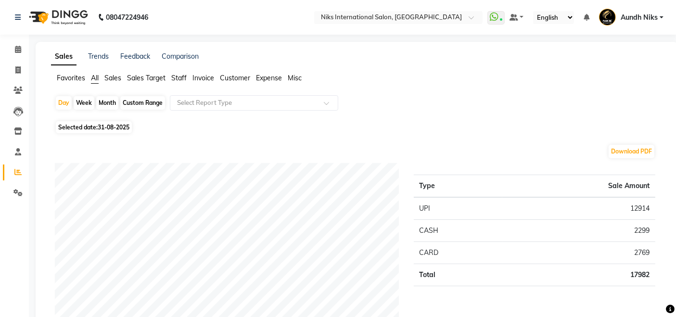
click at [179, 80] on span "Staff" at bounding box center [178, 78] width 15 height 9
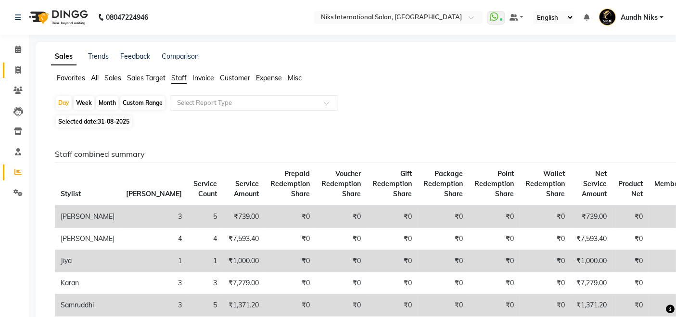
click at [15, 68] on icon at bounding box center [17, 69] width 5 height 7
select select "6"
select select "service"
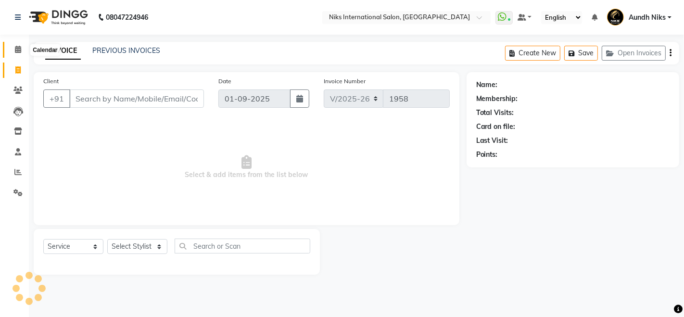
click at [15, 49] on icon at bounding box center [18, 49] width 6 height 7
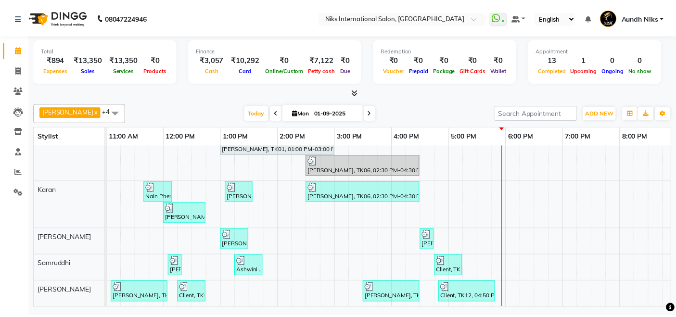
scroll to position [0, 174]
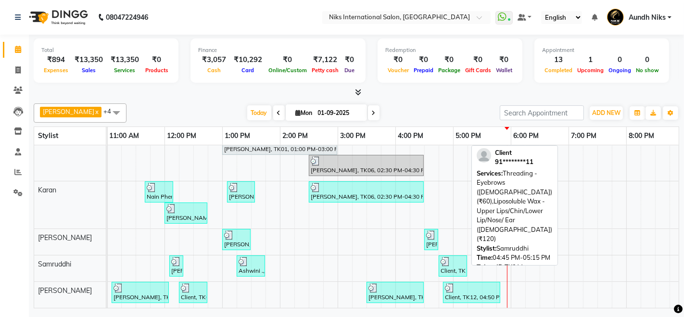
click at [449, 259] on div "Client, TK11, 04:45 PM-05:15 PM, Threading - Eyebrows ([DEMOGRAPHIC_DATA]) (₹60…" at bounding box center [453, 266] width 26 height 18
select select "3"
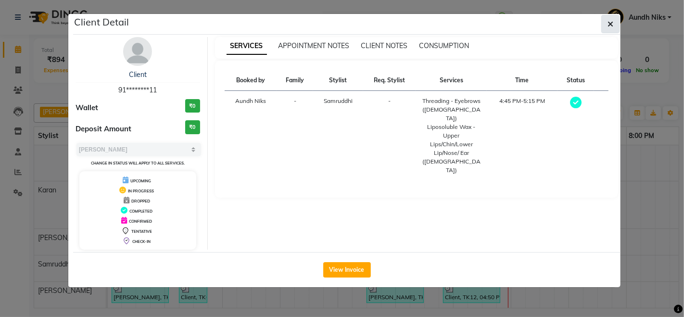
click at [611, 20] on icon "button" at bounding box center [611, 24] width 6 height 8
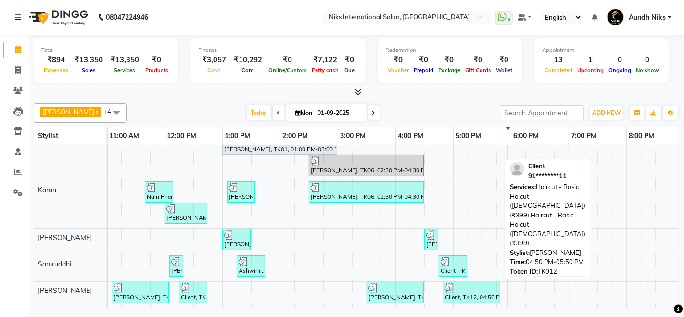
click at [450, 283] on img at bounding box center [450, 288] width 10 height 10
select select "3"
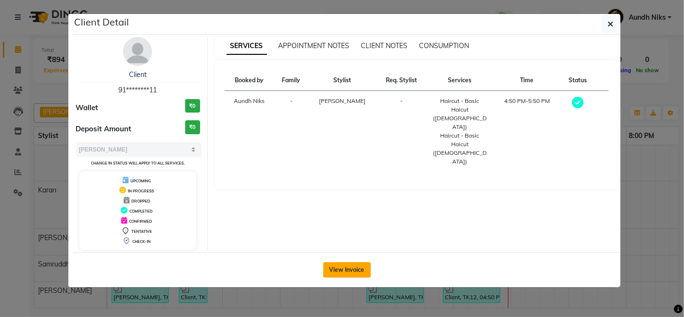
click at [355, 265] on button "View Invoice" at bounding box center [347, 269] width 48 height 15
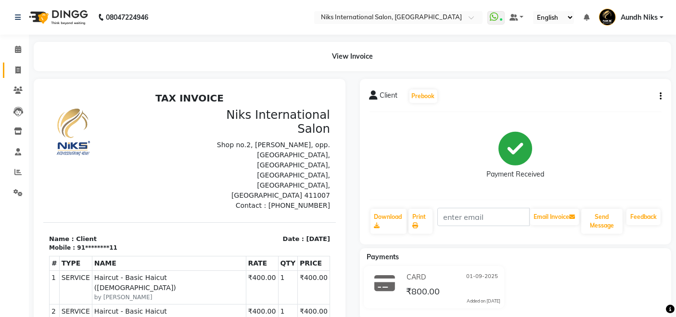
click at [20, 69] on icon at bounding box center [17, 69] width 5 height 7
select select "service"
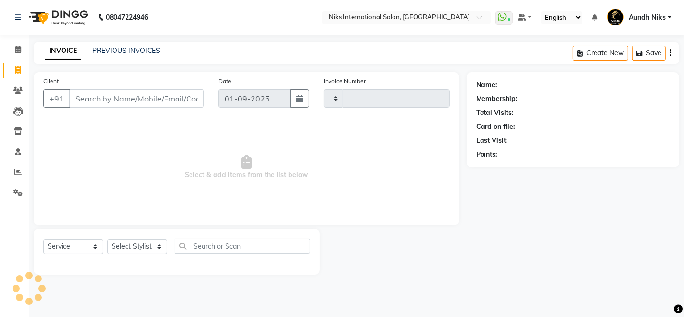
type input "1958"
select select "6"
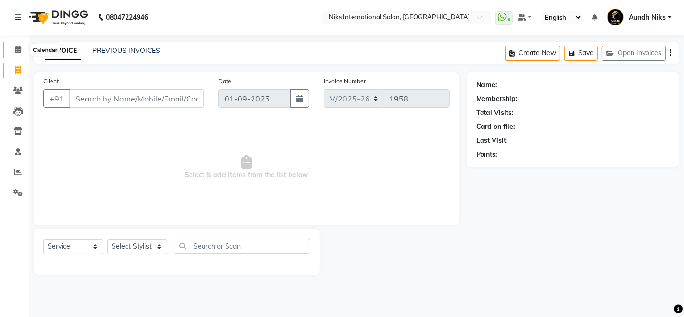
click at [19, 51] on icon at bounding box center [18, 49] width 6 height 7
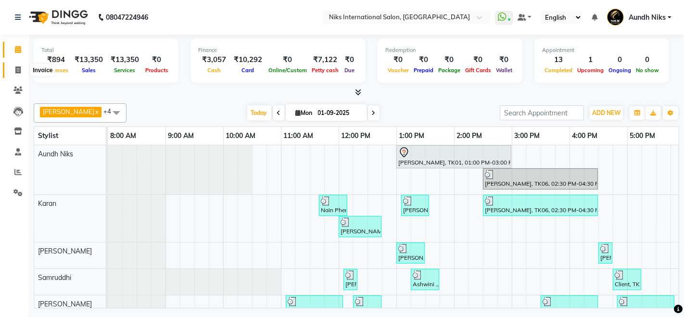
click at [16, 67] on icon at bounding box center [17, 69] width 5 height 7
select select "6"
select select "service"
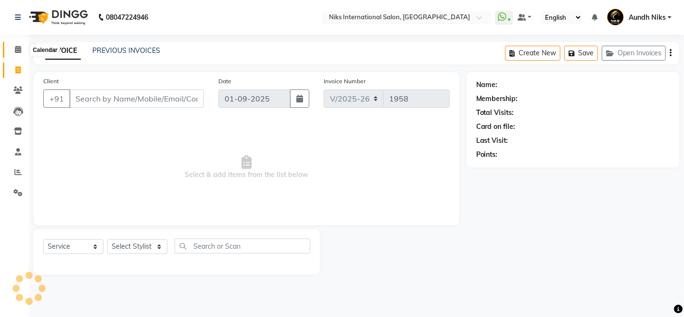
click at [17, 47] on icon at bounding box center [18, 49] width 6 height 7
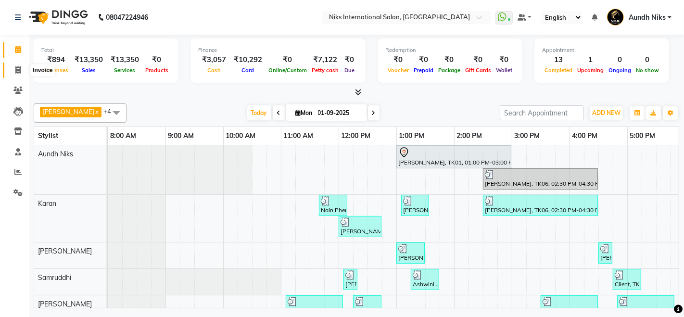
click at [22, 71] on span at bounding box center [18, 70] width 17 height 11
select select "service"
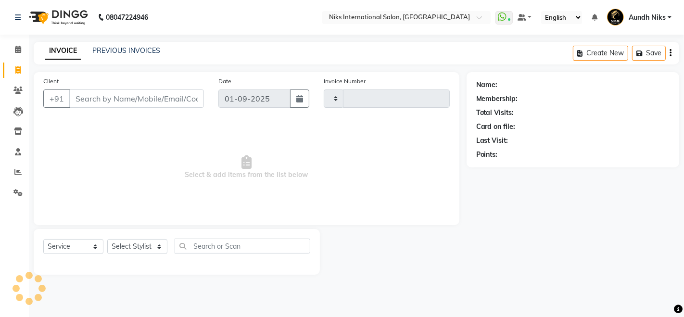
type input "1958"
select select "6"
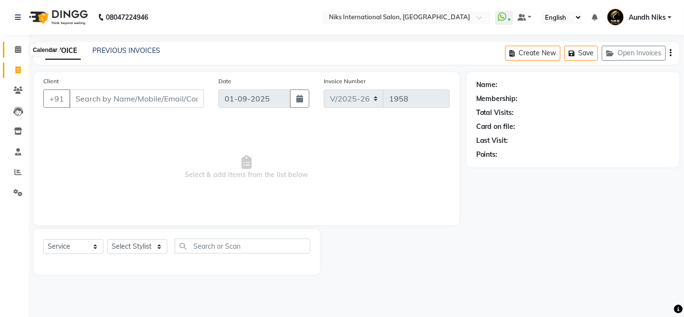
click at [16, 48] on icon at bounding box center [18, 49] width 6 height 7
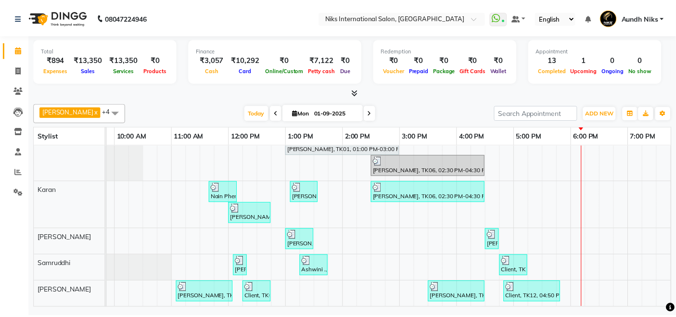
scroll to position [0, 128]
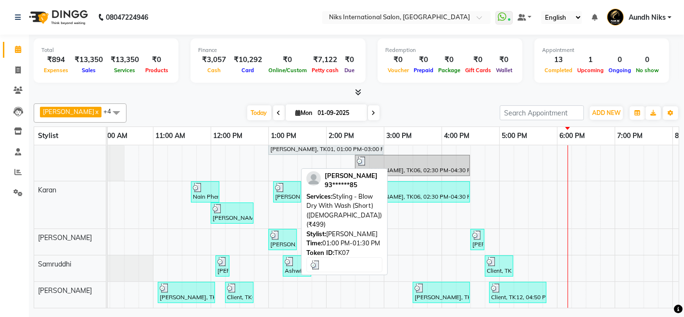
click at [271, 233] on div "[PERSON_NAME], TK07, 01:00 PM-01:30 PM, Styling - Blow Dry With Wash (Short) ([…" at bounding box center [282, 239] width 26 height 18
select select "3"
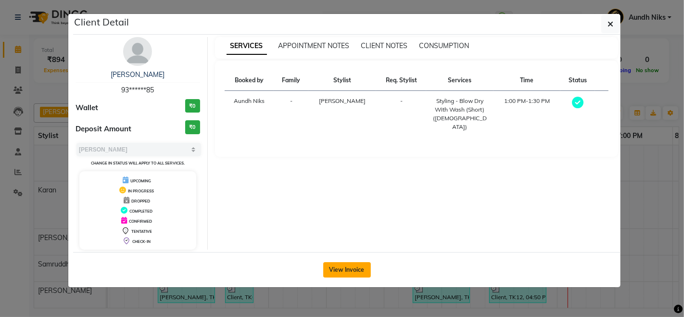
click at [338, 267] on button "View Invoice" at bounding box center [347, 269] width 48 height 15
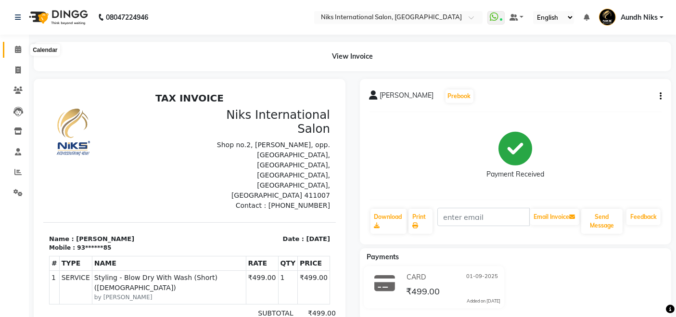
click at [19, 49] on icon at bounding box center [18, 49] width 6 height 7
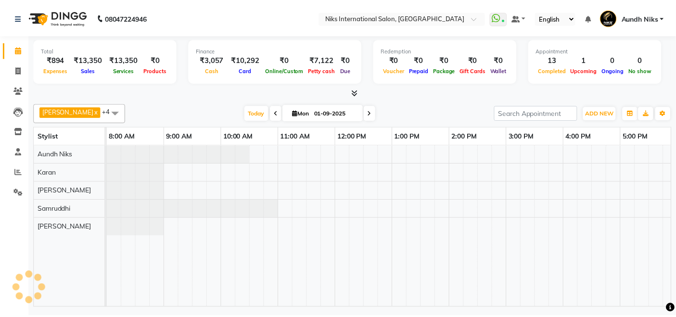
scroll to position [0, 294]
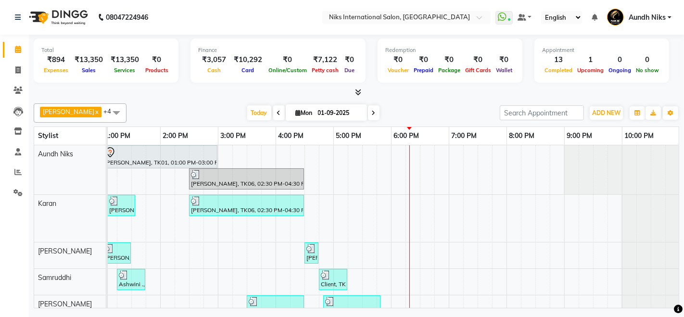
click at [320, 69] on span "Petty cash" at bounding box center [325, 70] width 32 height 7
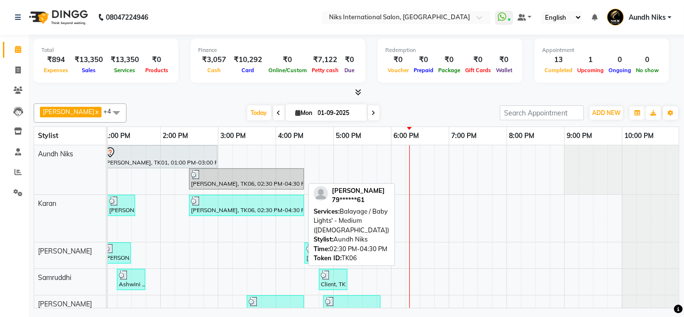
click at [216, 176] on div at bounding box center [246, 175] width 111 height 10
select select "3"
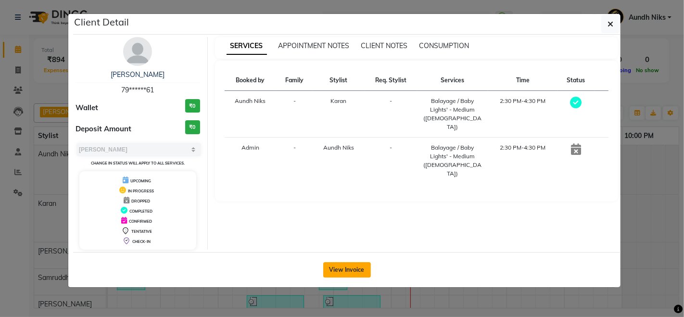
click at [347, 263] on button "View Invoice" at bounding box center [347, 269] width 48 height 15
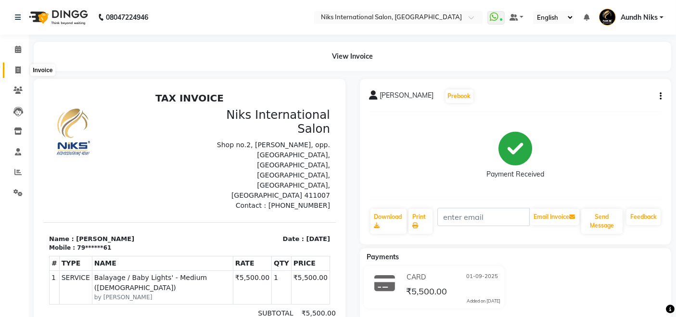
click at [20, 69] on icon at bounding box center [17, 69] width 5 height 7
select select "service"
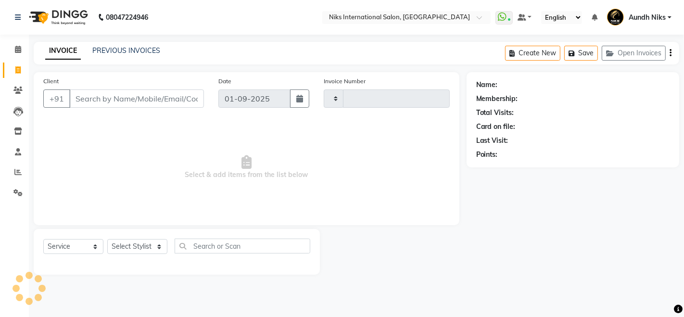
type input "1958"
select select "6"
click at [16, 51] on icon at bounding box center [18, 49] width 6 height 7
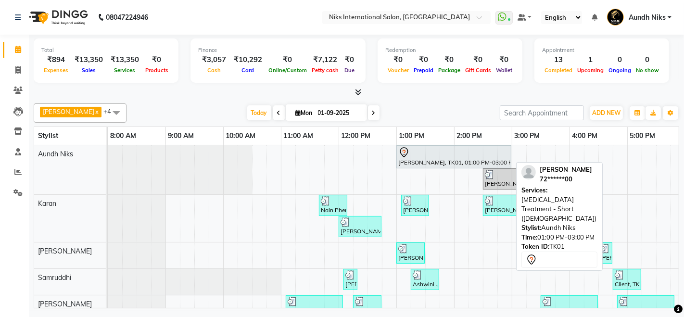
click at [459, 150] on div at bounding box center [453, 153] width 111 height 12
select select "7"
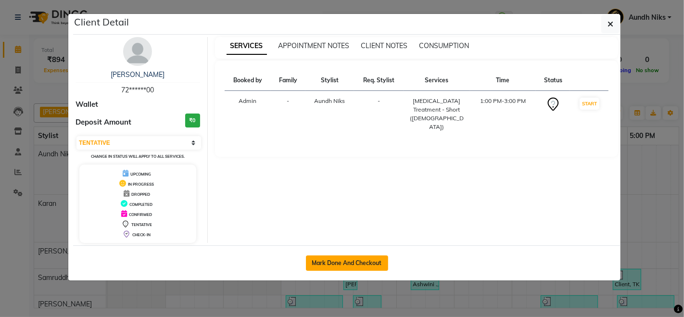
click at [361, 262] on button "Mark Done And Checkout" at bounding box center [347, 263] width 82 height 15
select select "service"
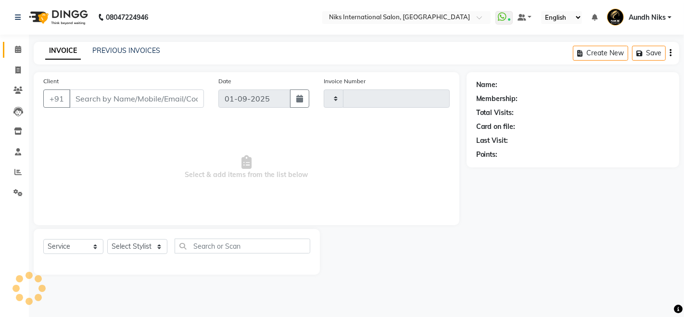
type input "1958"
select select "6"
type input "72******00"
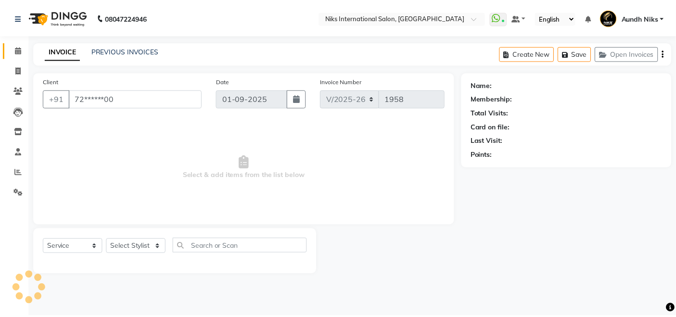
select select "803"
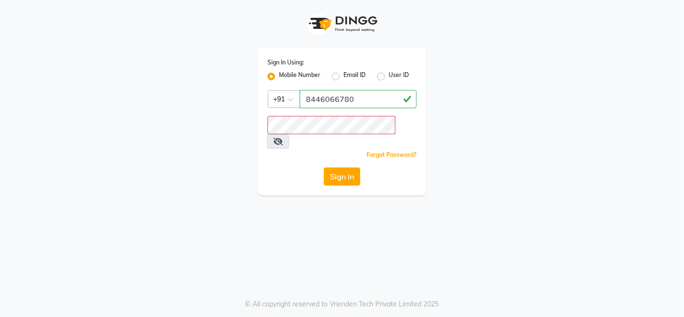
type input "8446066780"
click at [283, 138] on icon at bounding box center [278, 142] width 10 height 8
click at [282, 138] on icon at bounding box center [277, 142] width 9 height 8
click at [338, 167] on button "Sign In" at bounding box center [342, 176] width 37 height 18
click at [338, 167] on div "Sign In" at bounding box center [342, 176] width 149 height 18
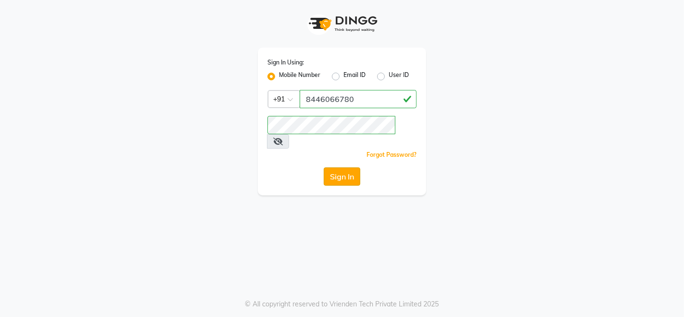
click at [338, 167] on button "Sign In" at bounding box center [342, 176] width 37 height 18
click at [339, 167] on button "Sign In" at bounding box center [342, 176] width 37 height 18
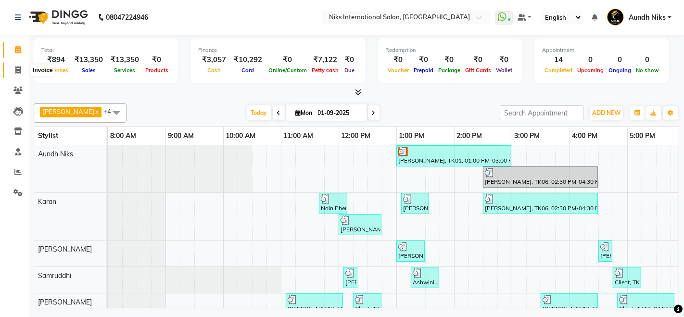
click at [16, 72] on icon at bounding box center [17, 69] width 5 height 7
select select "6"
select select "service"
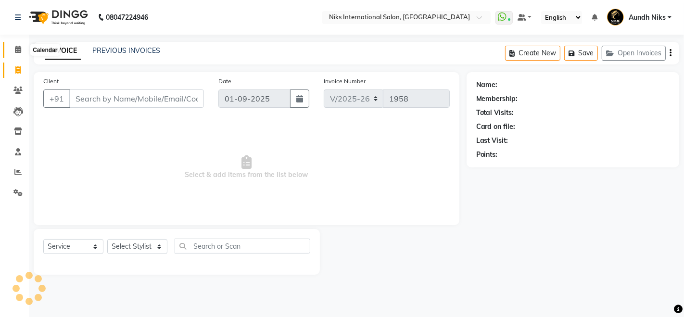
click at [17, 52] on icon at bounding box center [18, 49] width 6 height 7
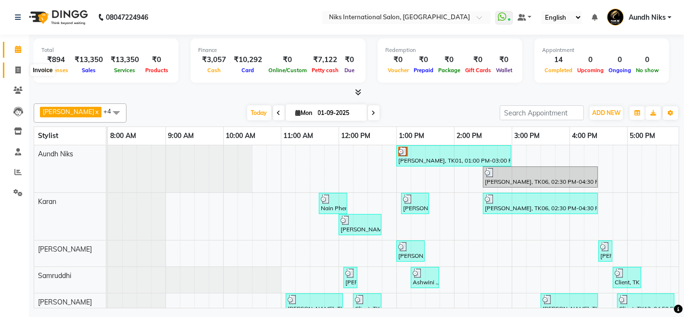
click at [18, 67] on icon at bounding box center [17, 69] width 5 height 7
select select "service"
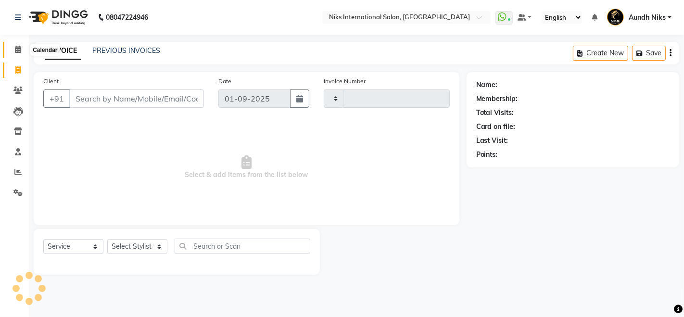
type input "1958"
select select "6"
click at [15, 50] on icon at bounding box center [18, 49] width 6 height 7
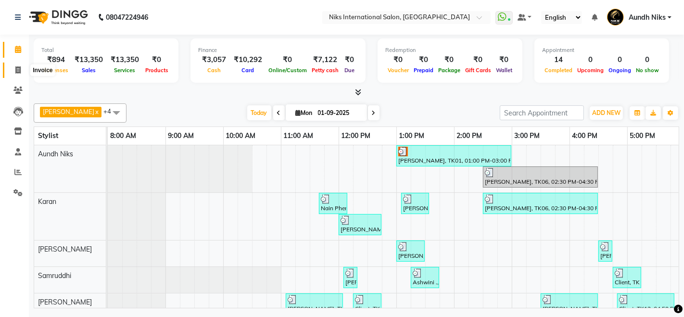
click at [19, 72] on icon at bounding box center [17, 69] width 5 height 7
select select "service"
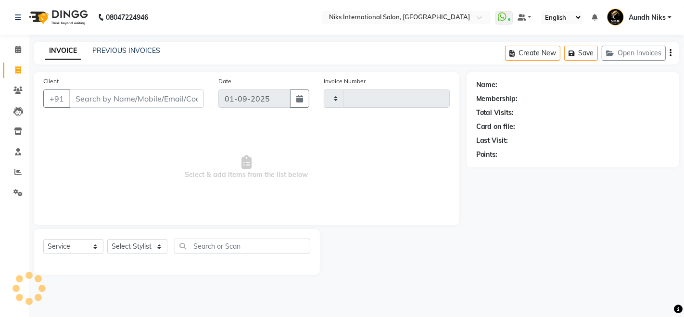
click at [100, 90] on input "Client" at bounding box center [136, 99] width 135 height 18
click at [106, 97] on input "Client" at bounding box center [136, 99] width 135 height 18
type input "1958"
select select "6"
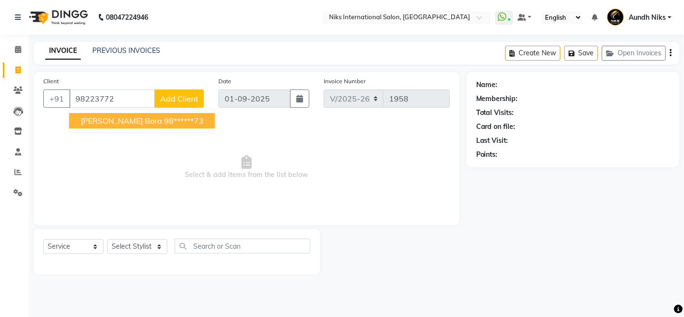
click at [100, 118] on span "BEENA Bora" at bounding box center [121, 121] width 81 height 10
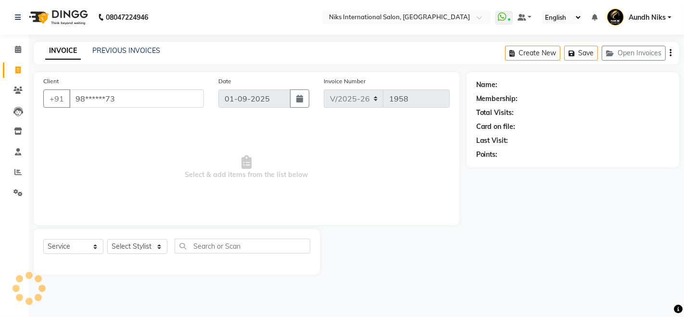
type input "98******73"
select select "1: Object"
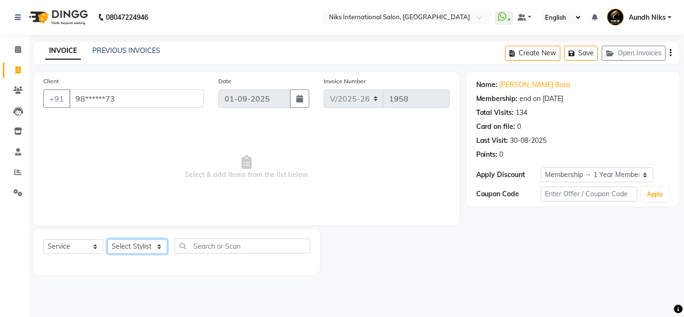
click at [159, 246] on select "Select Stylist [PERSON_NAME] Aundh Niks [PERSON_NAME] Jiya [PERSON_NAME] Mahhi …" at bounding box center [137, 246] width 60 height 15
select select "22944"
click at [107, 239] on select "Select Stylist [PERSON_NAME] Aundh Niks [PERSON_NAME] Jiya [PERSON_NAME] Mahhi …" at bounding box center [137, 246] width 60 height 15
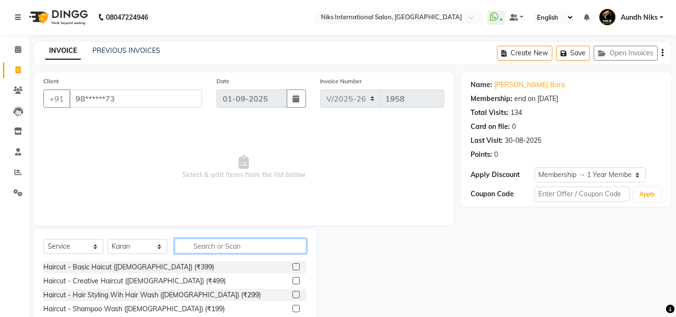
click at [203, 239] on input "text" at bounding box center [241, 246] width 132 height 15
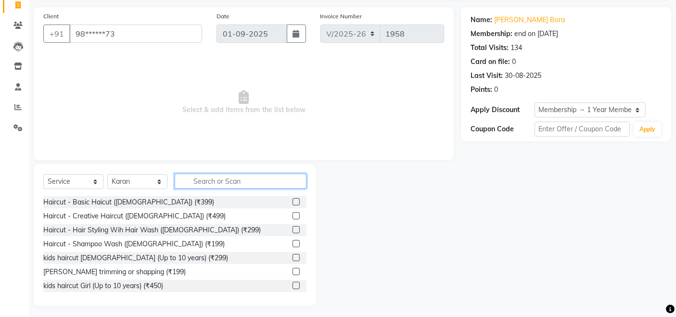
scroll to position [68, 0]
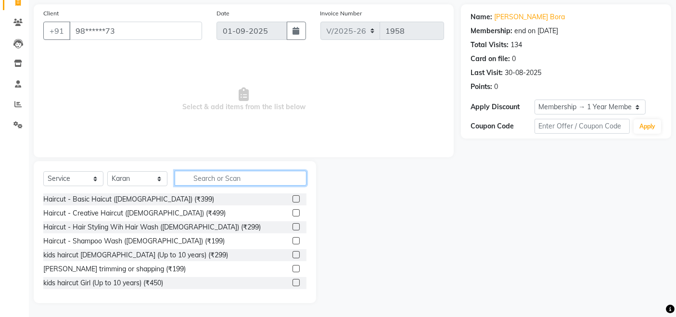
click at [246, 178] on input "text" at bounding box center [241, 178] width 132 height 15
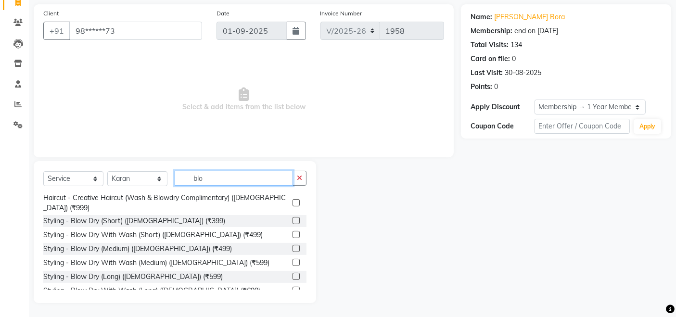
scroll to position [23, 0]
type input "blo"
click at [293, 217] on label at bounding box center [296, 220] width 7 height 7
click at [293, 217] on input "checkbox" at bounding box center [296, 220] width 6 height 6
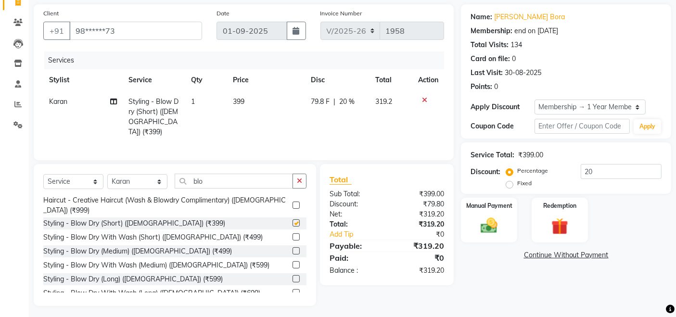
checkbox input "false"
click at [269, 101] on td "399" at bounding box center [266, 117] width 78 height 52
select select "22944"
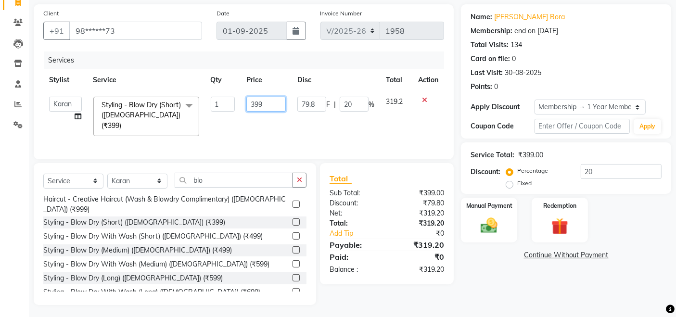
click at [271, 103] on input "399" at bounding box center [265, 104] width 39 height 15
type input "3"
type input "400"
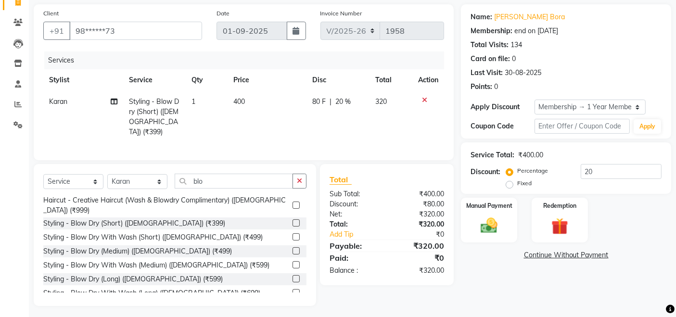
click at [265, 124] on td "400" at bounding box center [267, 117] width 79 height 52
select select "22944"
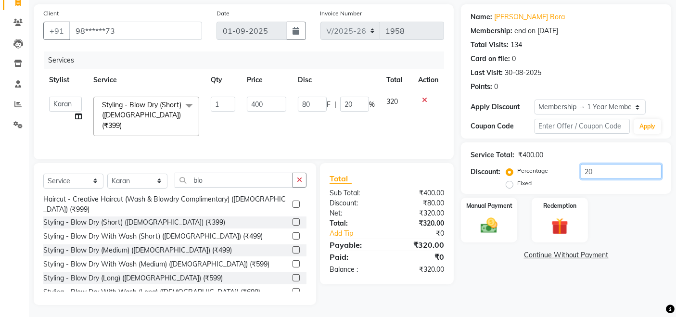
click at [598, 169] on input "20" at bounding box center [621, 171] width 81 height 15
type input "2"
type input "8"
type input "2"
type input "0"
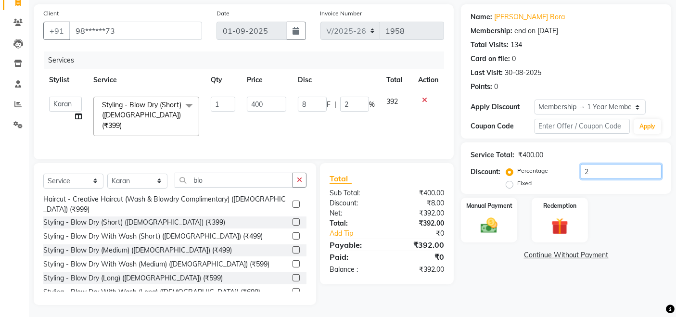
type input "0"
click at [497, 220] on img at bounding box center [489, 226] width 29 height 20
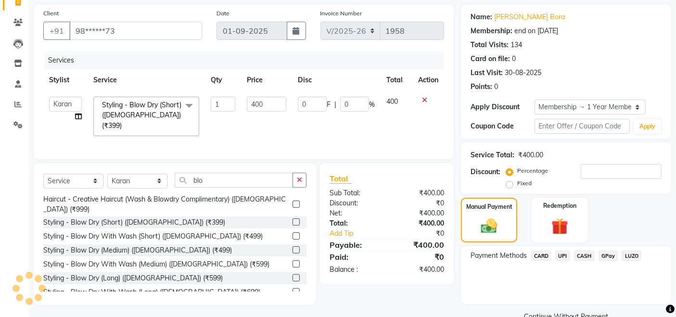
click at [584, 256] on span "CASH" at bounding box center [584, 255] width 21 height 11
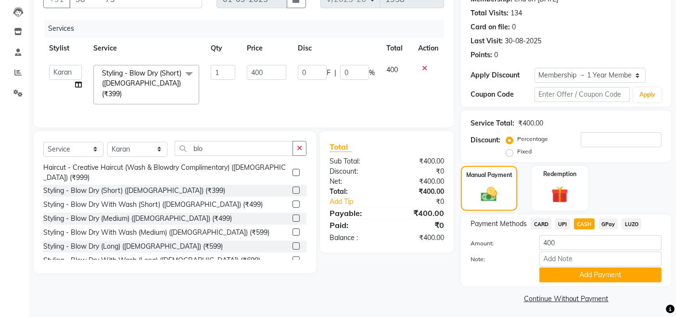
scroll to position [102, 0]
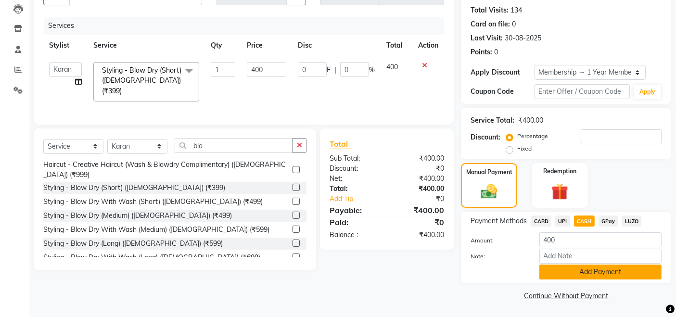
click at [586, 271] on button "Add Payment" at bounding box center [600, 272] width 122 height 15
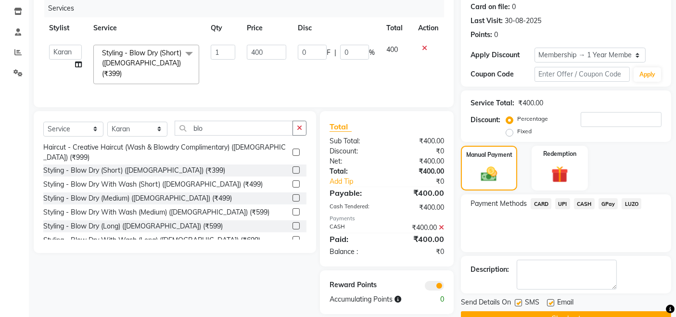
scroll to position [143, 0]
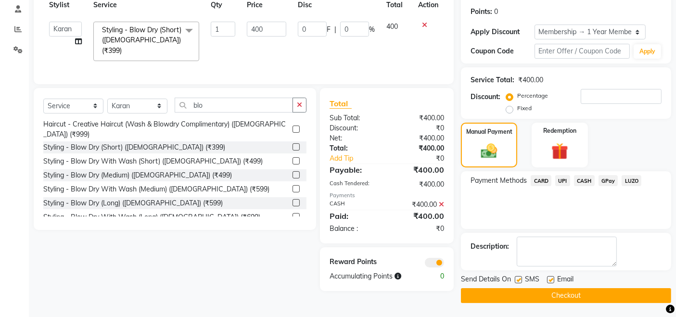
click at [574, 294] on button "Checkout" at bounding box center [566, 295] width 210 height 15
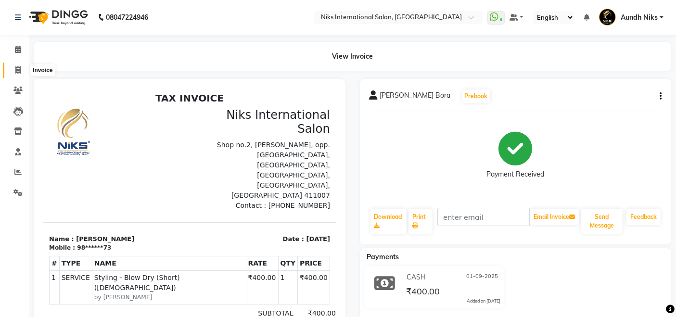
click at [16, 66] on icon at bounding box center [17, 69] width 5 height 7
select select "6"
select select "service"
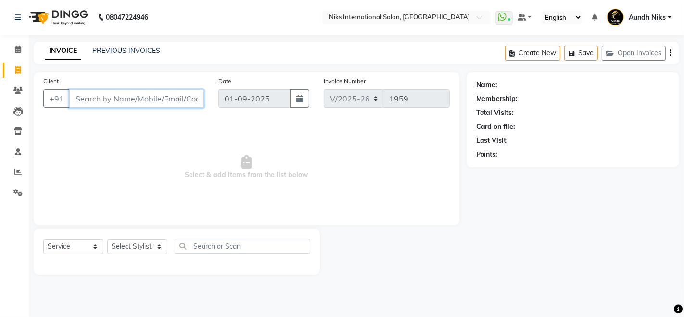
click at [167, 91] on input "Client" at bounding box center [136, 99] width 135 height 18
click at [164, 97] on input "Client" at bounding box center [136, 99] width 135 height 18
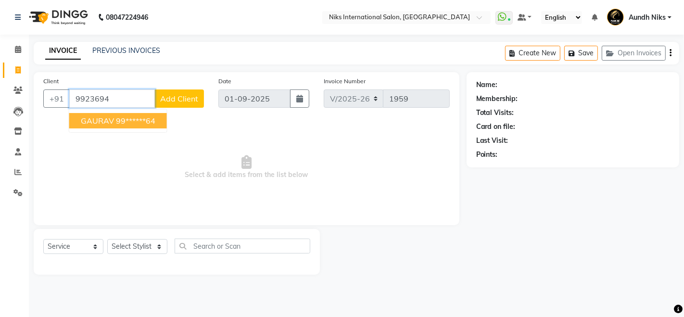
click at [146, 120] on ngb-highlight "99******64" at bounding box center [135, 121] width 39 height 10
type input "99******64"
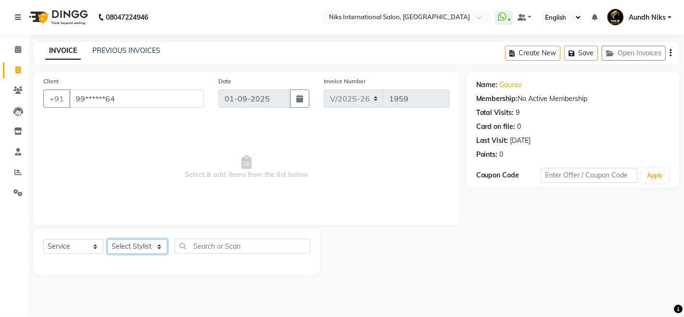
click at [163, 243] on select "Select Stylist [PERSON_NAME] Aundh Niks [PERSON_NAME] Jiya [PERSON_NAME] Mahhi …" at bounding box center [137, 246] width 60 height 15
click at [107, 239] on select "Select Stylist [PERSON_NAME] Aundh Niks [PERSON_NAME] Jiya [PERSON_NAME] Mahhi …" at bounding box center [137, 246] width 60 height 15
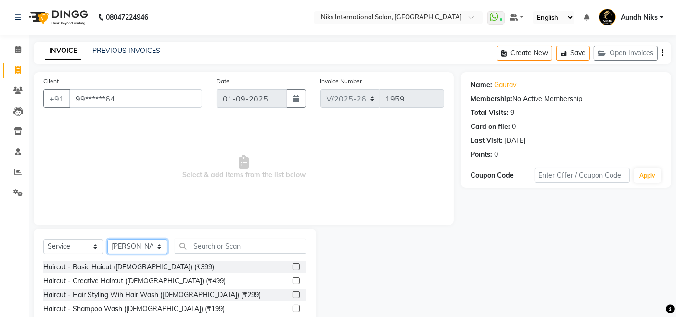
click at [158, 246] on select "Select Stylist [PERSON_NAME] Aundh Niks [PERSON_NAME] Jiya [PERSON_NAME] Mahhi …" at bounding box center [137, 246] width 60 height 15
select select "22944"
click at [107, 239] on select "Select Stylist [PERSON_NAME] Aundh Niks [PERSON_NAME] Jiya [PERSON_NAME] Mahhi …" at bounding box center [137, 246] width 60 height 15
click at [293, 266] on label at bounding box center [296, 266] width 7 height 7
click at [293, 266] on input "checkbox" at bounding box center [296, 267] width 6 height 6
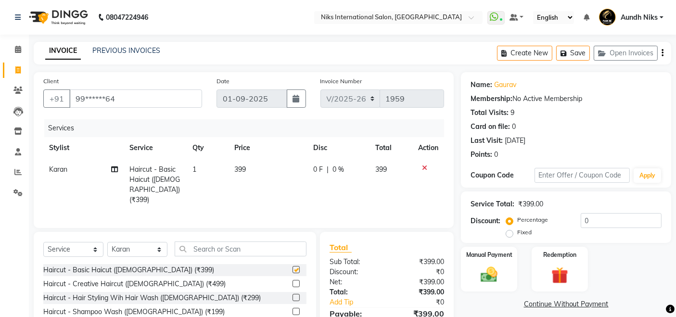
checkbox input "false"
click at [273, 246] on input "text" at bounding box center [241, 249] width 132 height 15
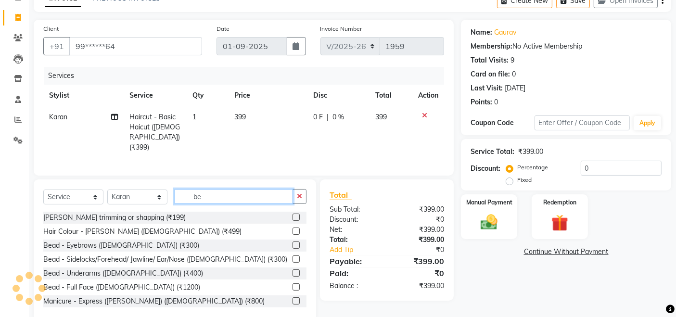
scroll to position [69, 0]
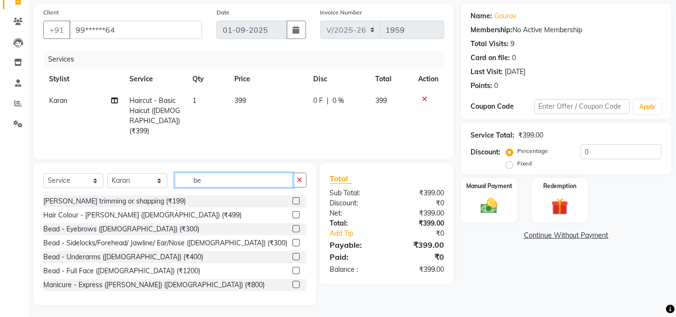
type input "be"
click at [293, 197] on label at bounding box center [296, 200] width 7 height 7
click at [293, 198] on input "checkbox" at bounding box center [296, 201] width 6 height 6
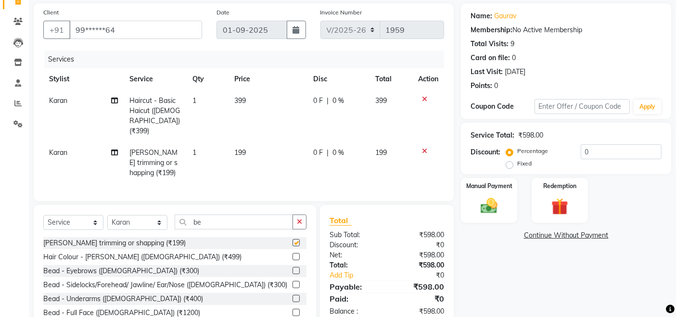
checkbox input "false"
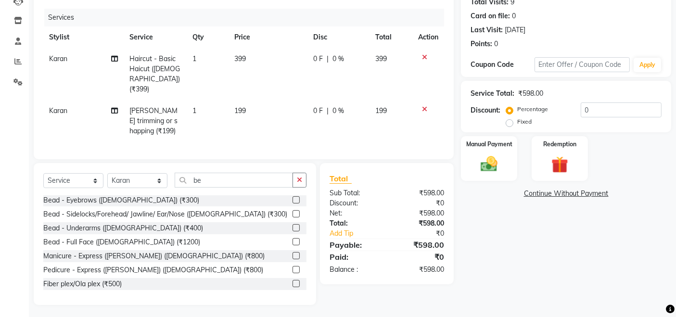
scroll to position [0, 0]
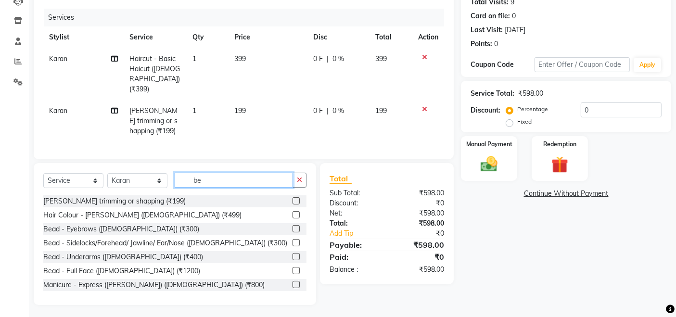
click at [218, 182] on input "be" at bounding box center [234, 180] width 118 height 15
type input "b"
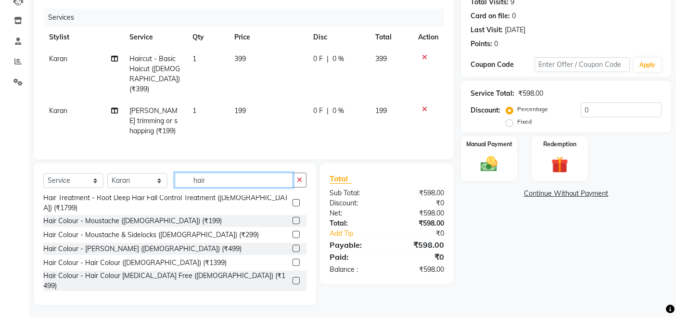
scroll to position [217, 0]
type input "hair"
click at [293, 258] on label at bounding box center [296, 261] width 7 height 7
click at [293, 259] on input "checkbox" at bounding box center [296, 262] width 6 height 6
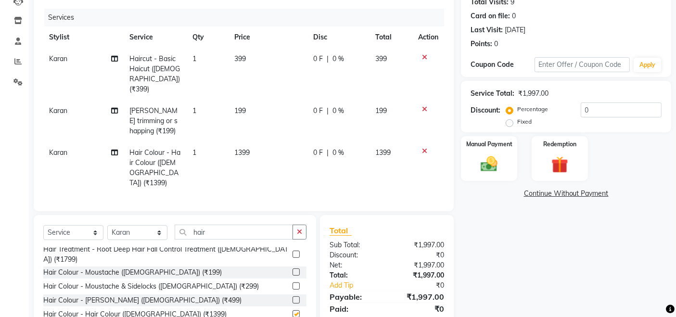
checkbox input "false"
click at [256, 55] on td "399" at bounding box center [268, 74] width 79 height 52
select select "22944"
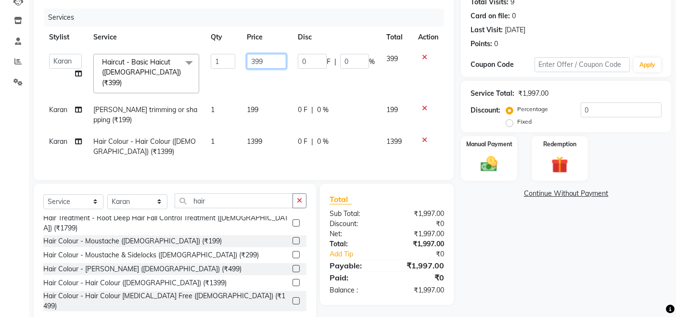
click at [268, 61] on input "399" at bounding box center [266, 61] width 39 height 15
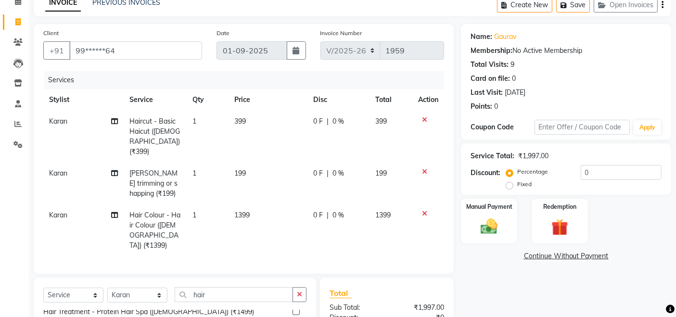
scroll to position [52, 0]
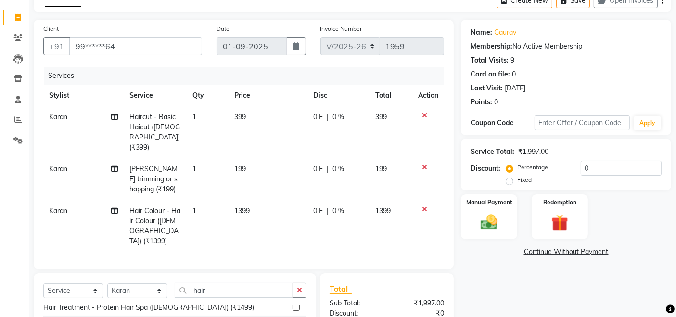
click at [254, 115] on td "399" at bounding box center [268, 132] width 79 height 52
select select "22944"
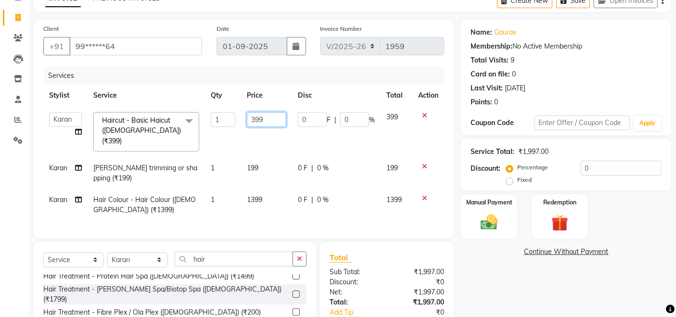
click at [279, 115] on input "399" at bounding box center [266, 119] width 39 height 15
type input "3"
type input "400"
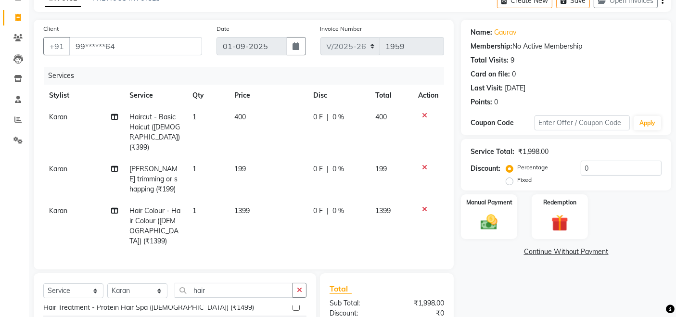
click at [275, 141] on td "400" at bounding box center [268, 132] width 79 height 52
select select "22944"
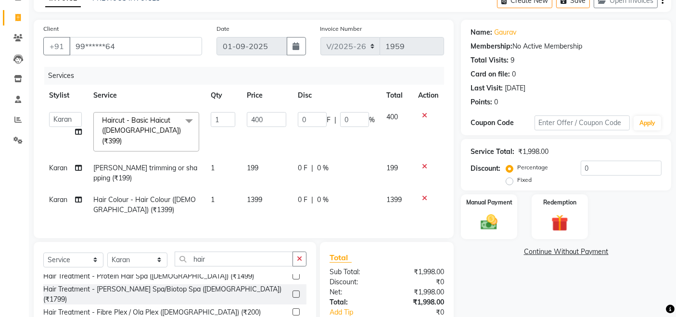
click at [269, 157] on td "199" at bounding box center [266, 173] width 51 height 32
select select "22944"
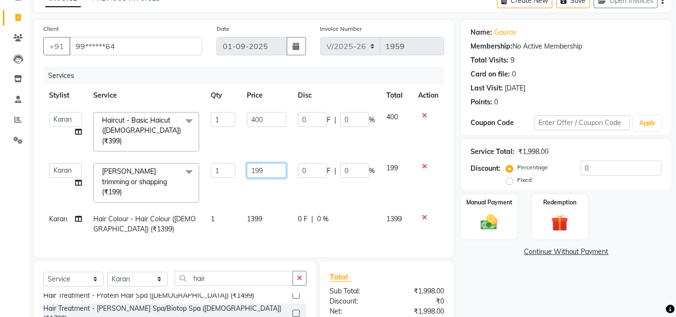
click at [270, 163] on input "199" at bounding box center [266, 170] width 39 height 15
type input "1"
type input "200"
click at [266, 179] on tbody "Amruta Aundh Niks Ishika Jayesh Jiya Karan Komal Mahhi Rajesh Samruddhi Shabana…" at bounding box center [243, 173] width 401 height 134
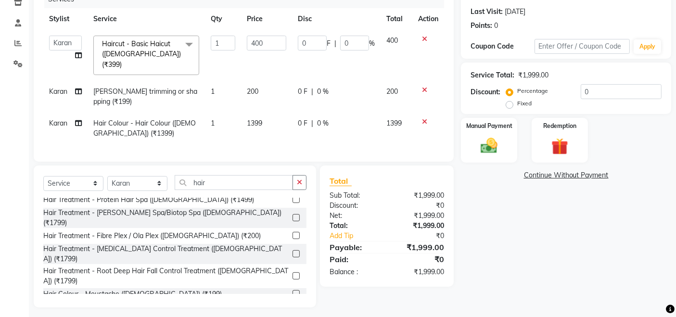
scroll to position [131, 0]
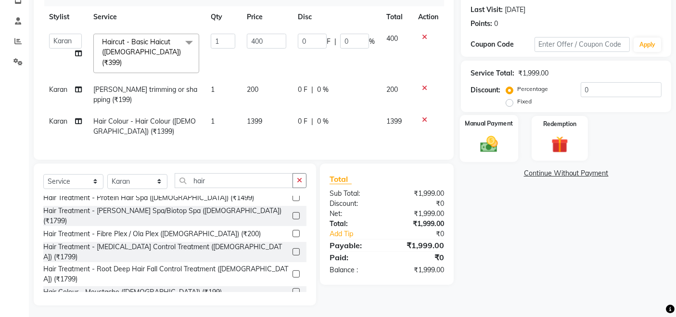
click at [484, 146] on img at bounding box center [489, 144] width 29 height 20
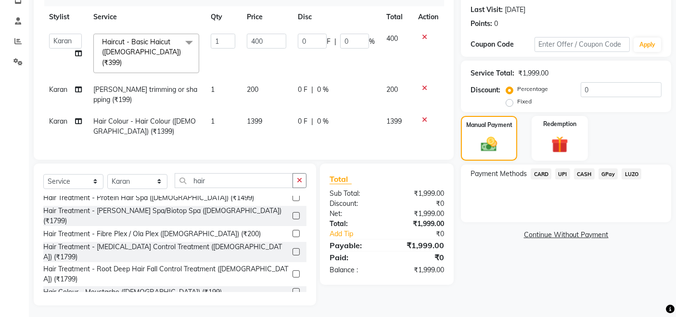
click at [544, 175] on span "CARD" at bounding box center [541, 173] width 21 height 11
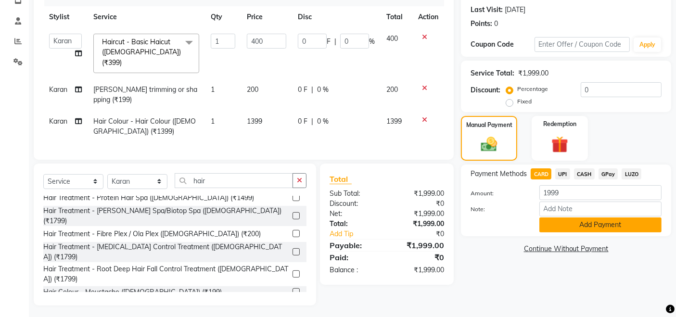
click at [593, 222] on button "Add Payment" at bounding box center [600, 224] width 122 height 15
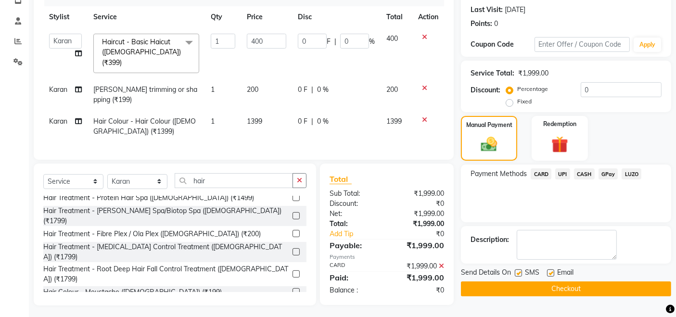
click at [581, 285] on button "Checkout" at bounding box center [566, 288] width 210 height 15
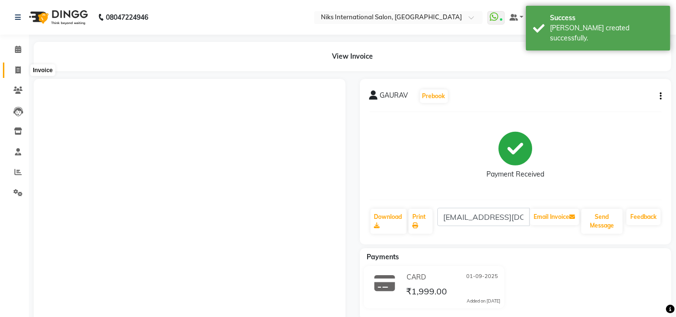
click at [16, 68] on icon at bounding box center [17, 69] width 5 height 7
select select "6"
select select "service"
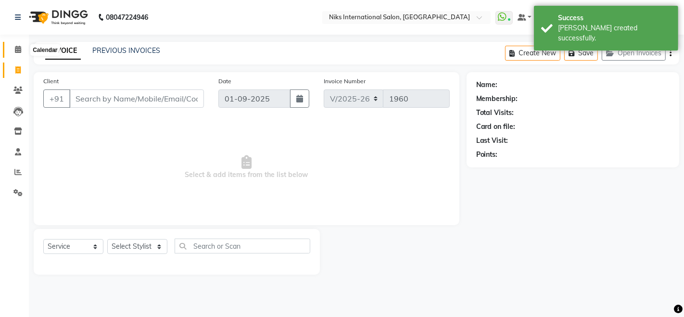
click at [18, 52] on icon at bounding box center [18, 49] width 6 height 7
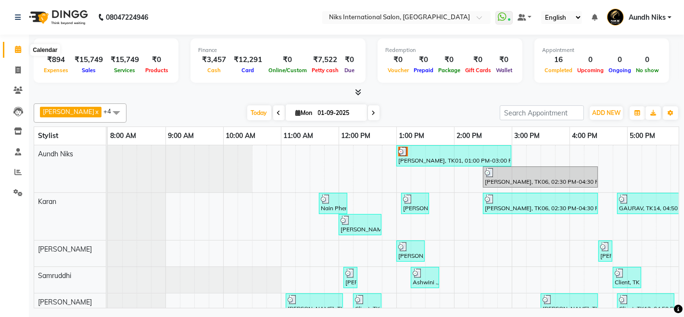
click at [16, 51] on icon at bounding box center [18, 49] width 6 height 7
click at [13, 172] on span at bounding box center [18, 172] width 17 height 11
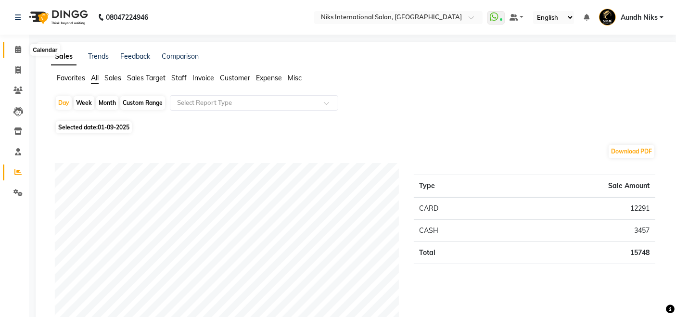
click at [18, 46] on icon at bounding box center [18, 49] width 6 height 7
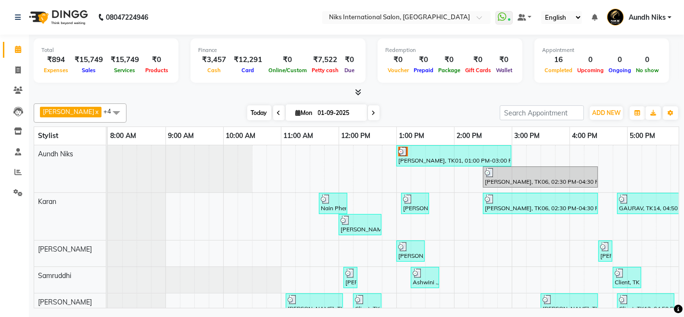
click at [247, 117] on span "Today" at bounding box center [259, 112] width 24 height 15
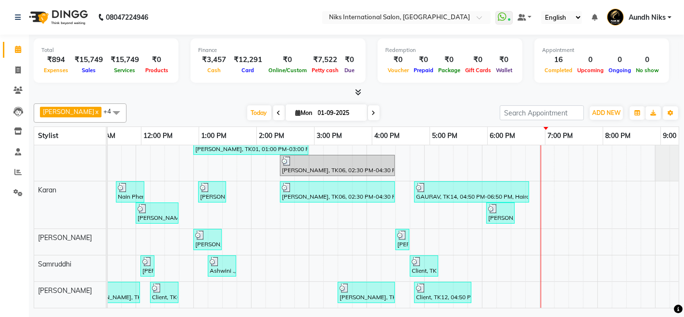
scroll to position [0, 203]
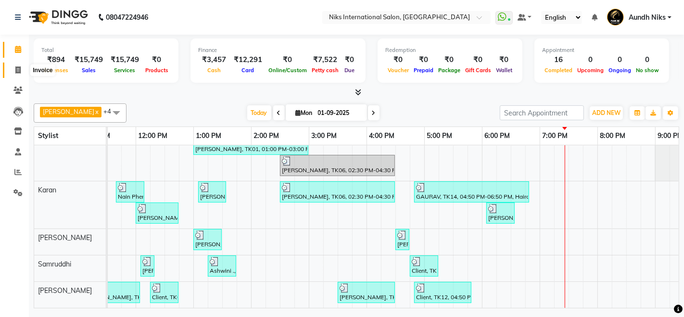
click at [16, 67] on icon at bounding box center [17, 69] width 5 height 7
select select "6"
select select "service"
